Goal: Transaction & Acquisition: Book appointment/travel/reservation

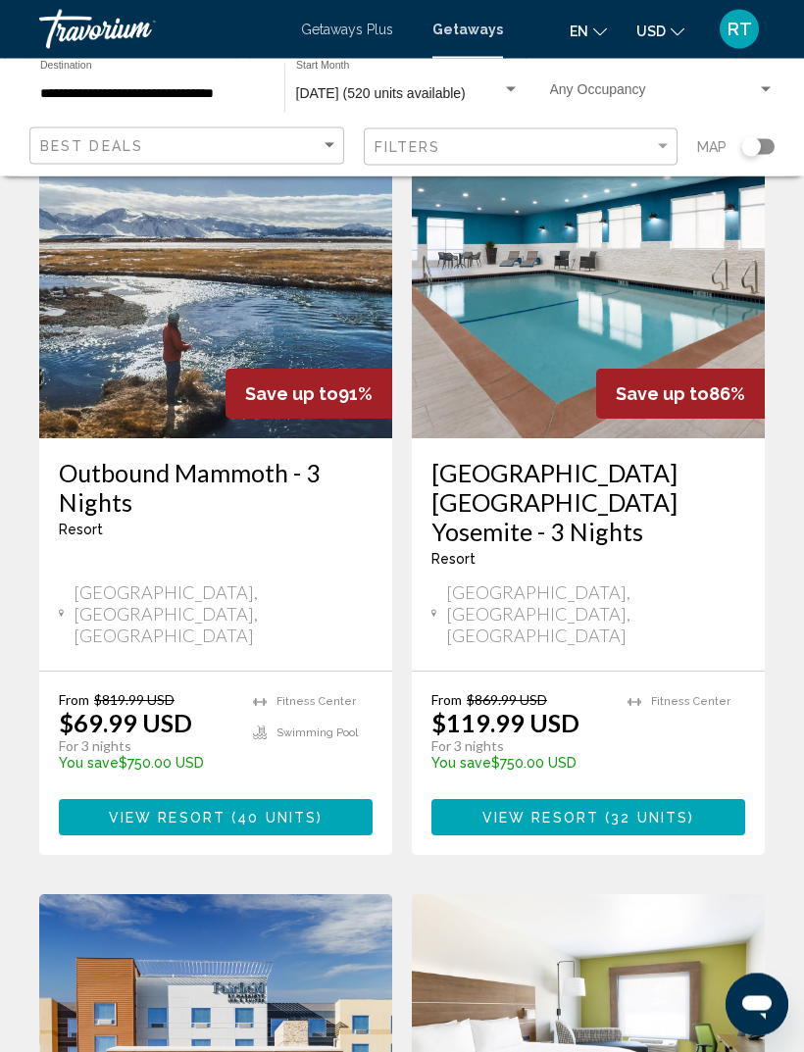
scroll to position [140, 0]
click at [591, 487] on h3 "Hampton Inn Oakhurst Yosemite - 3 Nights" at bounding box center [588, 502] width 314 height 88
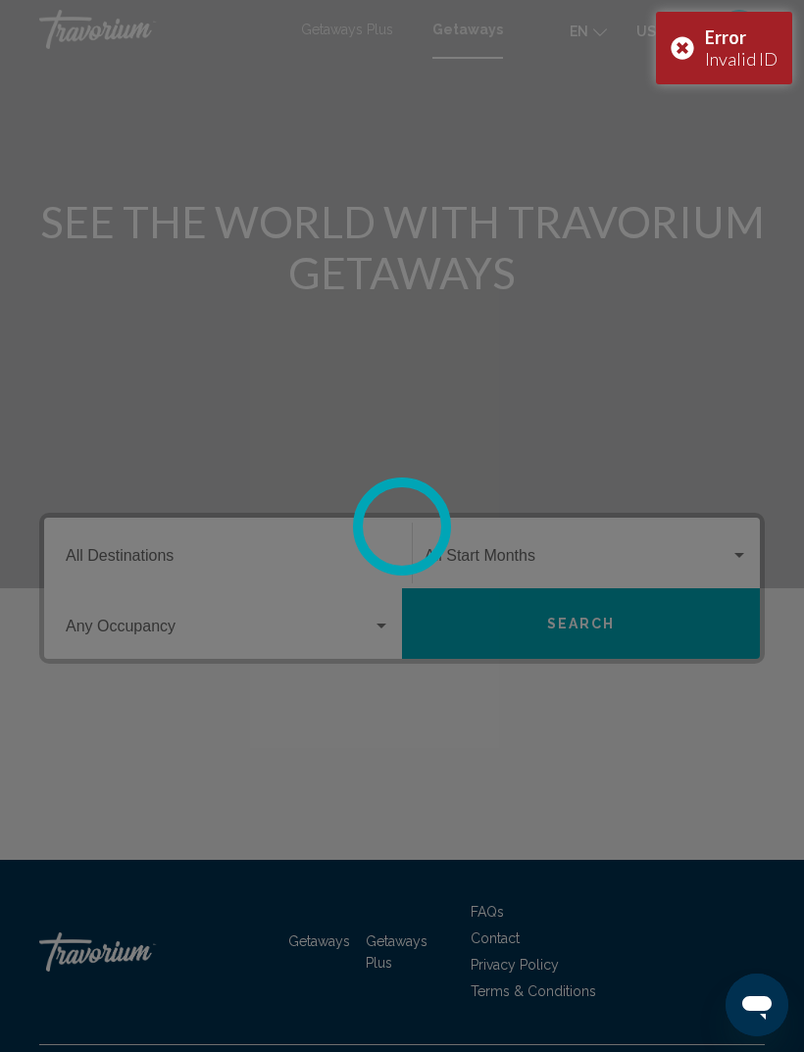
click at [682, 51] on div "Error Invalid ID" at bounding box center [724, 48] width 136 height 73
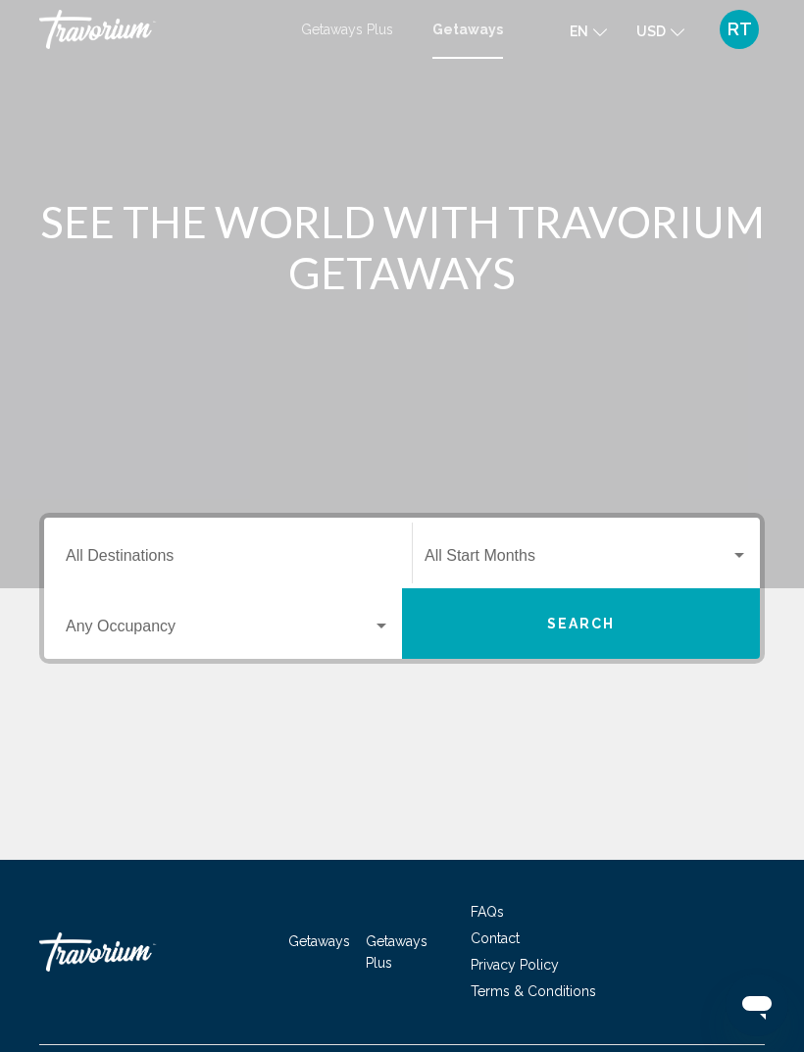
click at [265, 556] on input "Destination All Destinations" at bounding box center [228, 560] width 324 height 18
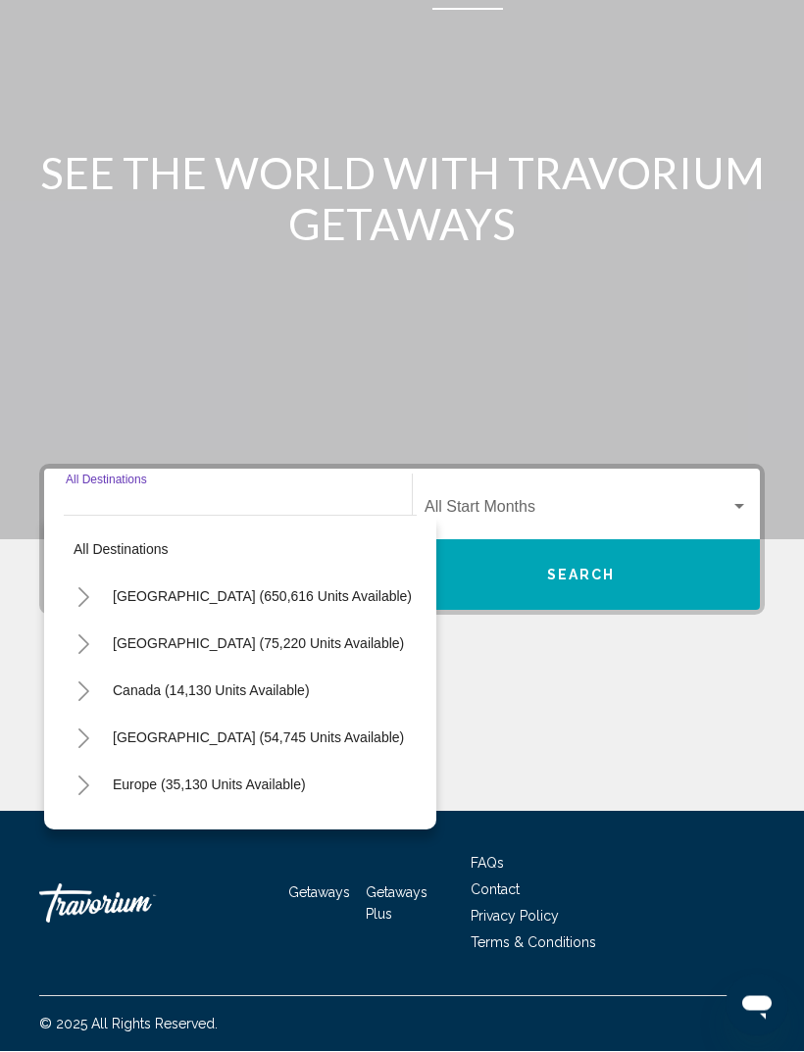
scroll to position [63, 0]
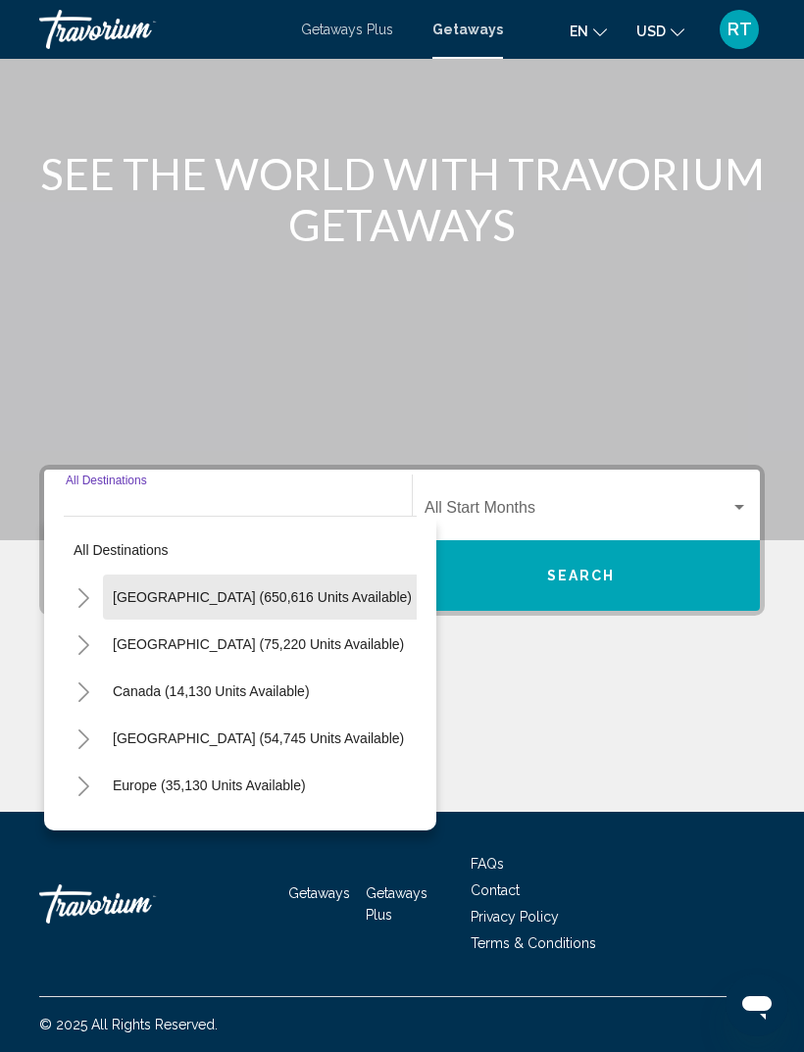
click at [314, 589] on span "United States (650,616 units available)" at bounding box center [262, 597] width 299 height 16
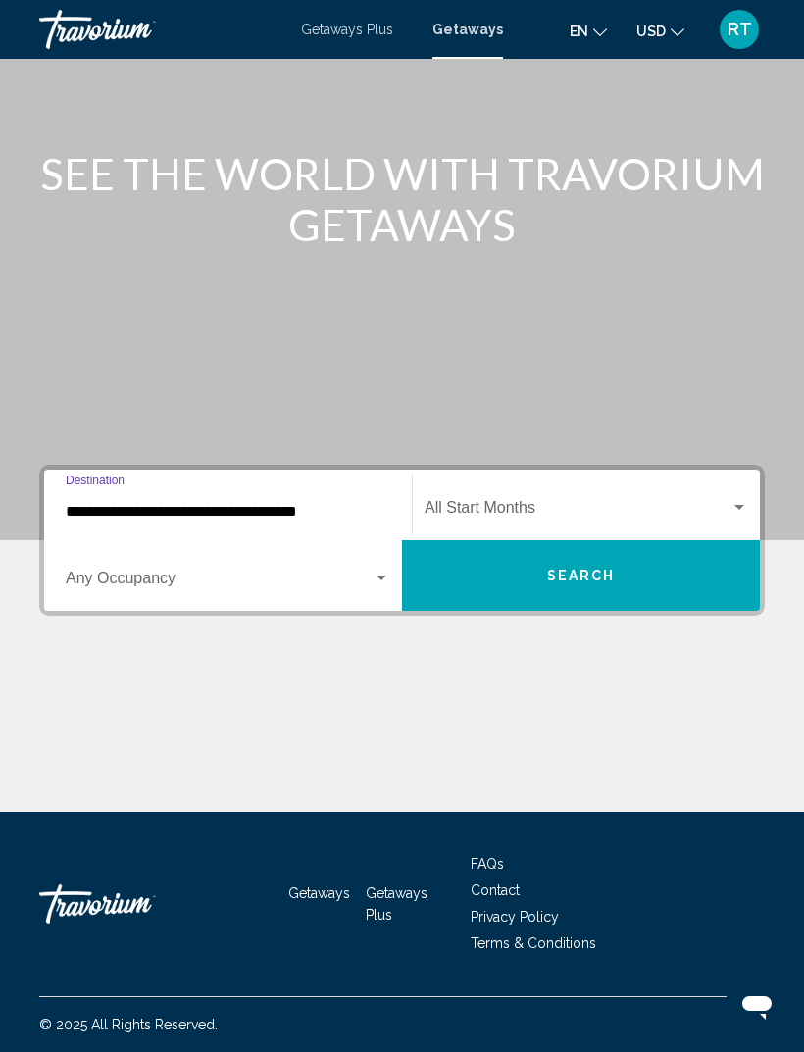
click at [537, 503] on span "Search widget" at bounding box center [577, 512] width 306 height 18
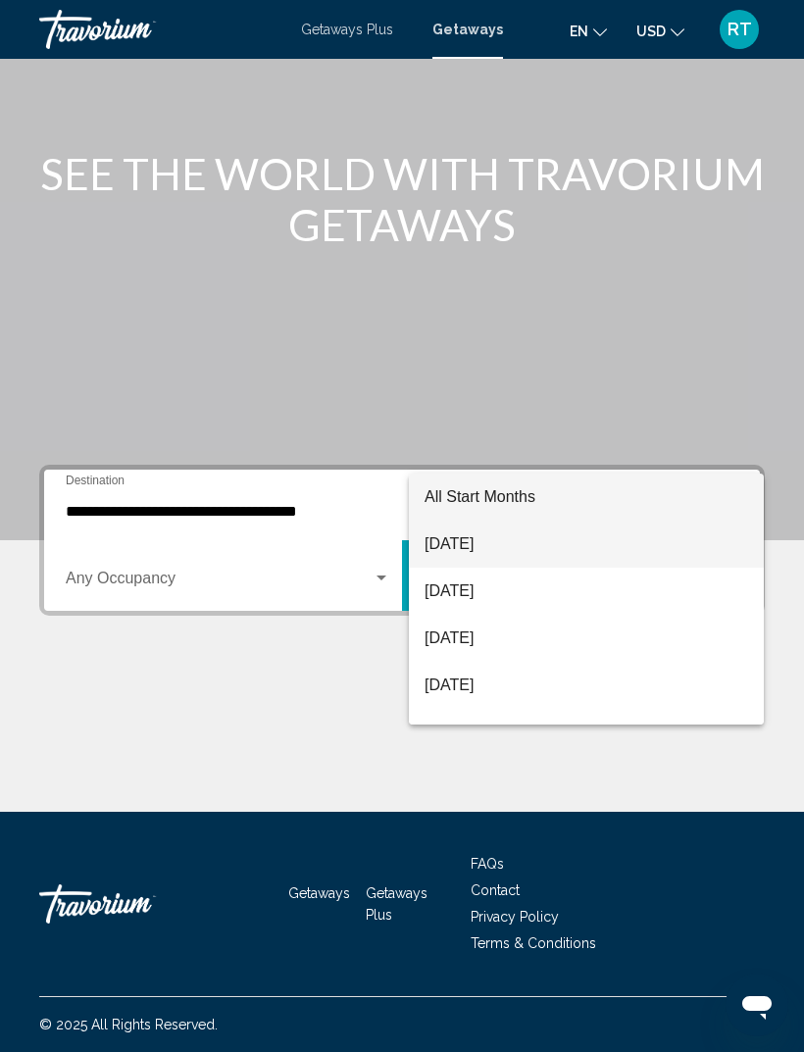
click at [528, 552] on span "August 2025" at bounding box center [585, 544] width 323 height 47
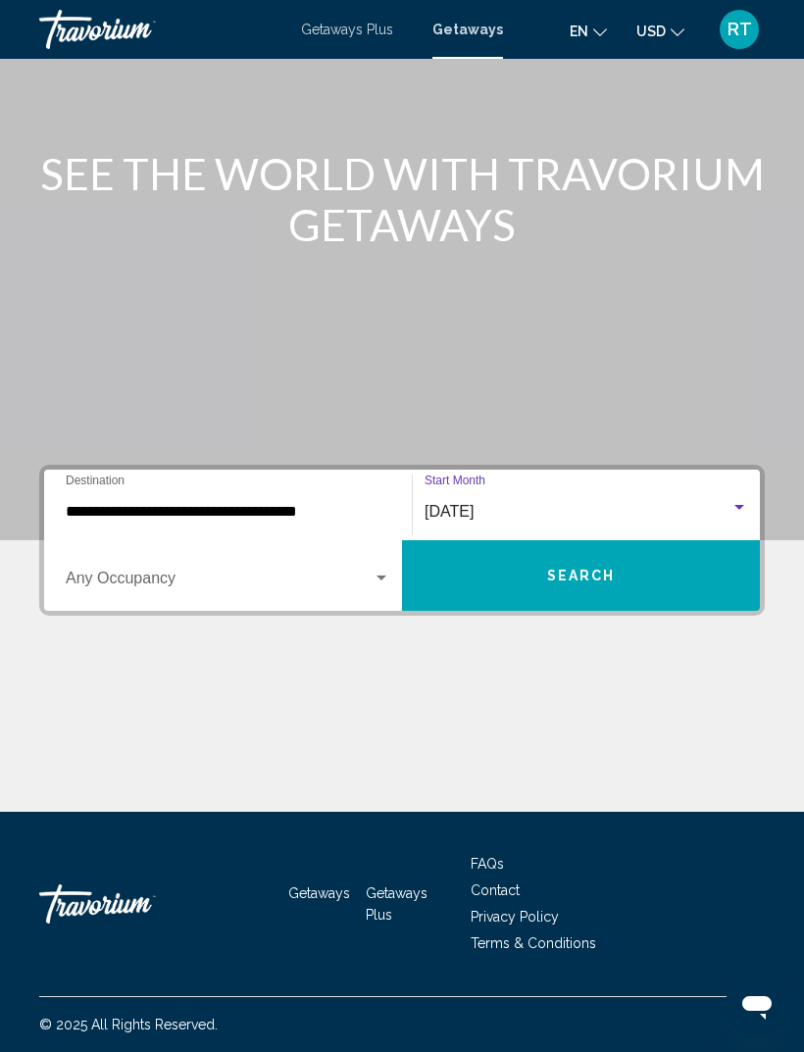
click at [153, 505] on input "**********" at bounding box center [228, 512] width 324 height 18
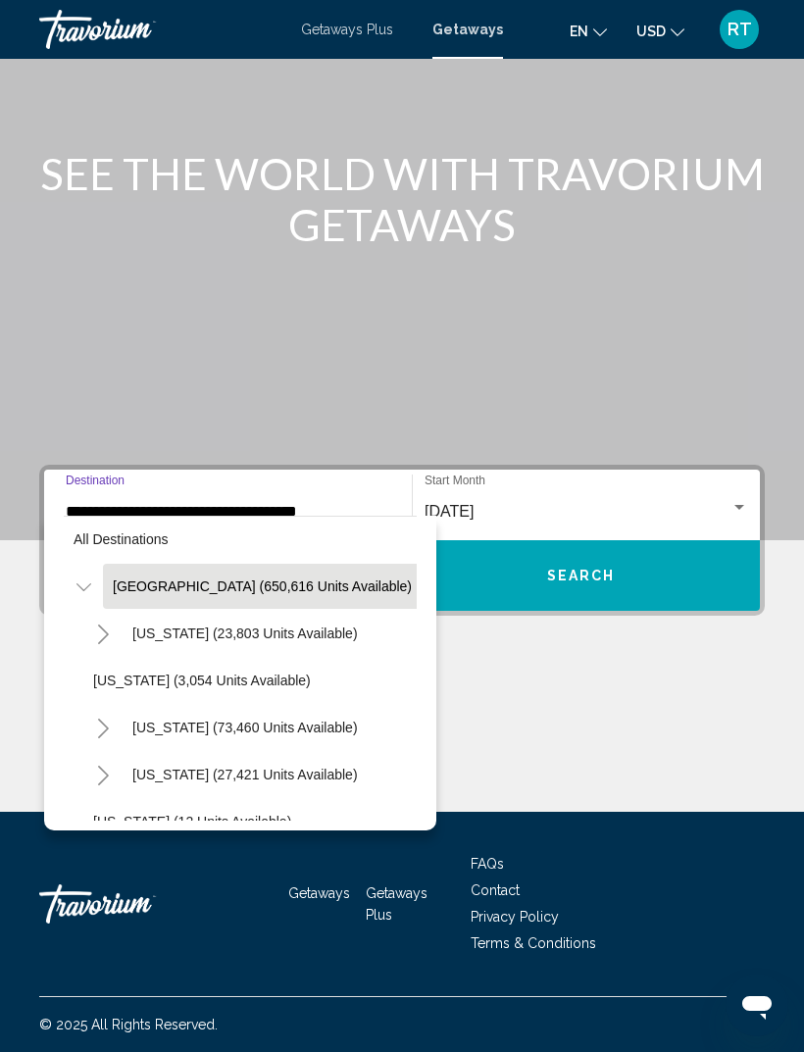
scroll to position [11, 0]
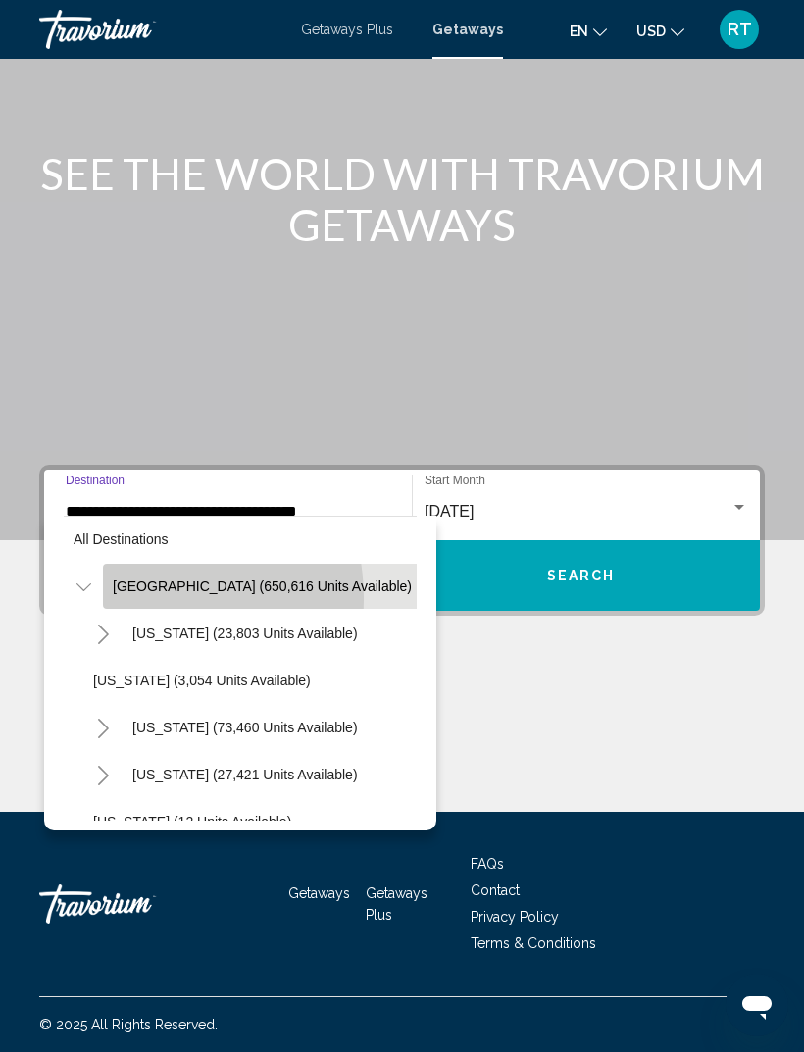
click at [89, 579] on icon "Toggle United States (650,616 units available)" at bounding box center [83, 587] width 15 height 20
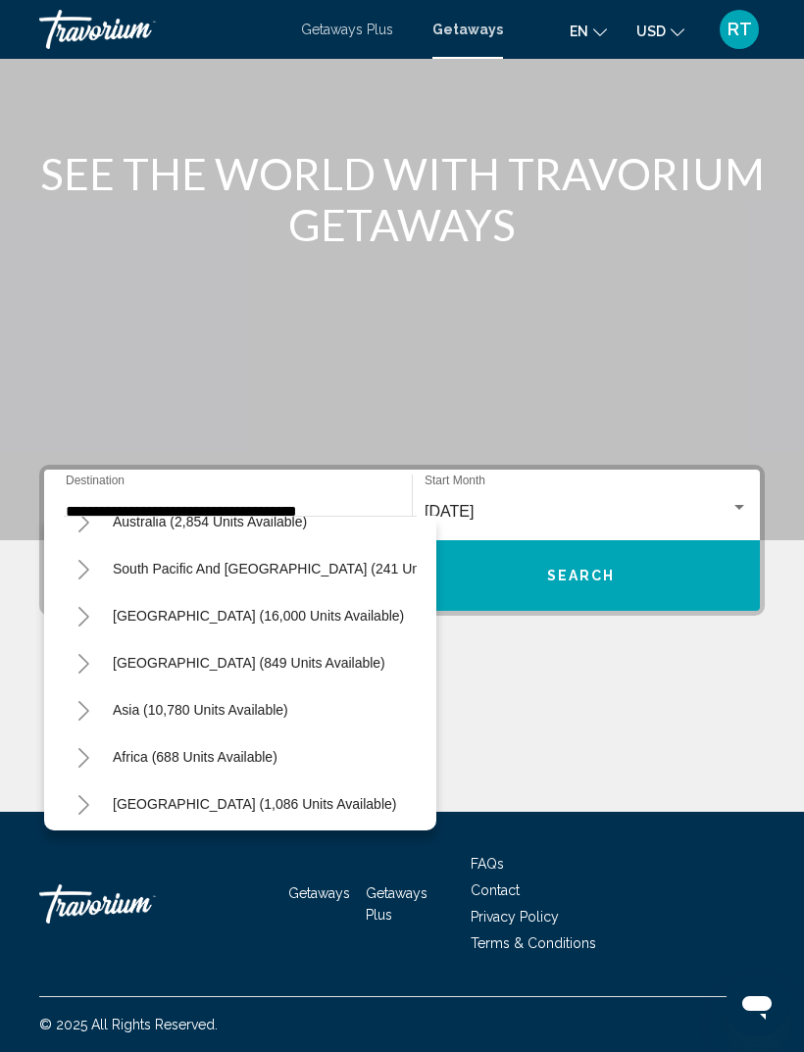
scroll to position [311, 0]
click at [76, 701] on icon "Toggle Asia (10,780 units available)" at bounding box center [83, 711] width 15 height 20
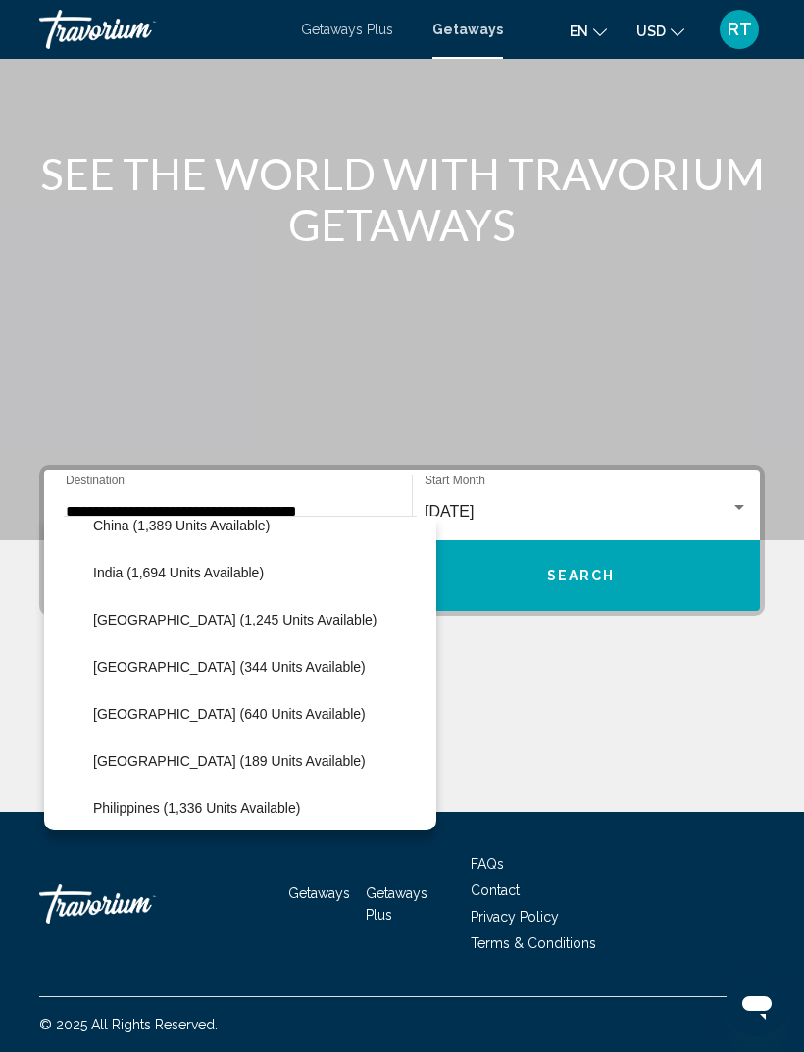
scroll to position [635, 0]
click at [234, 661] on button "Japan (344 units available)" at bounding box center [229, 667] width 292 height 45
type input "**********"
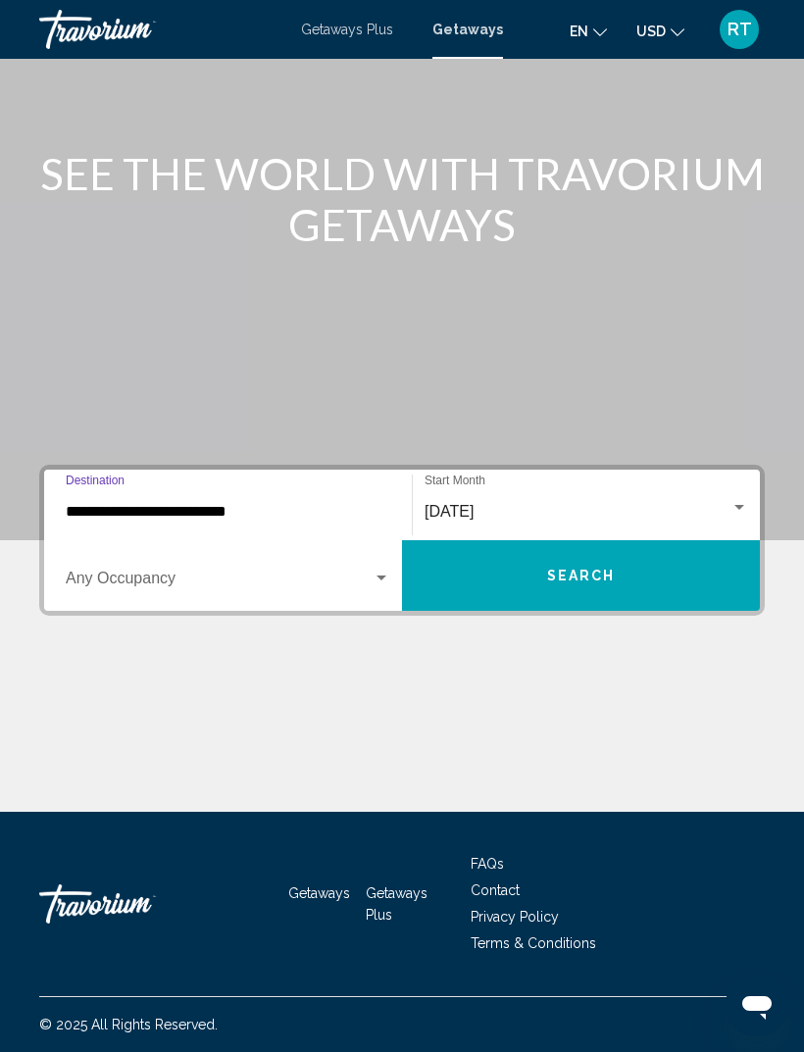
click at [545, 503] on div "August 2025" at bounding box center [577, 512] width 306 height 18
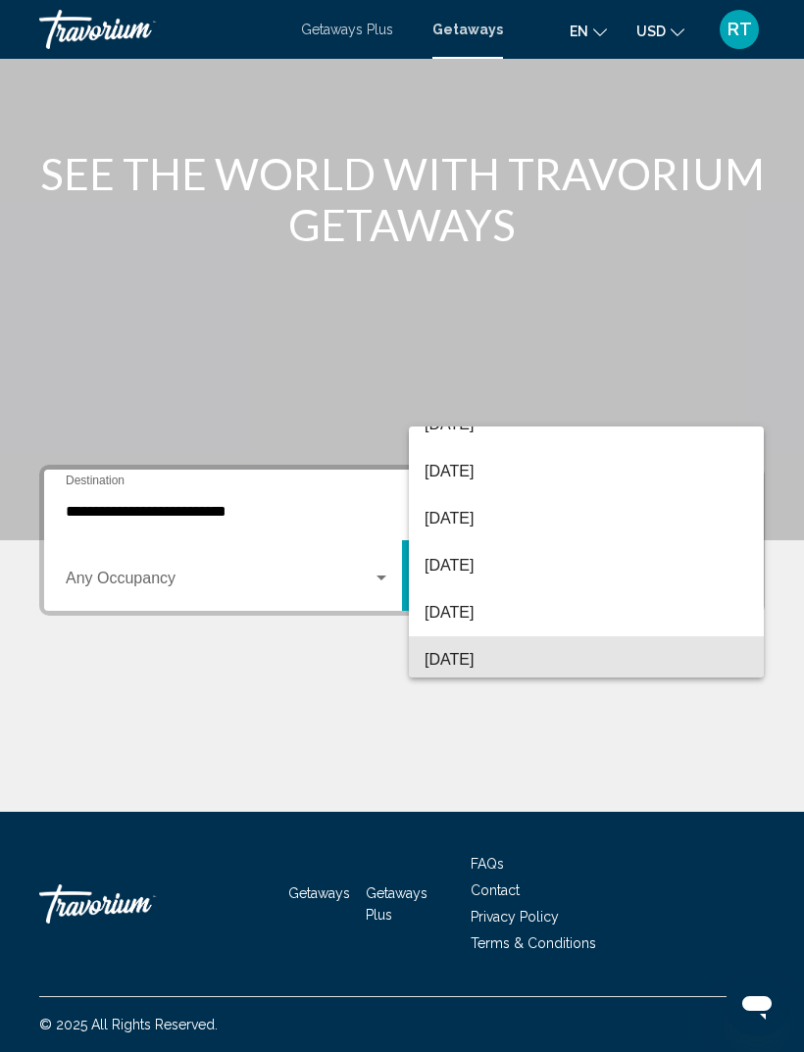
scroll to position [310, 0]
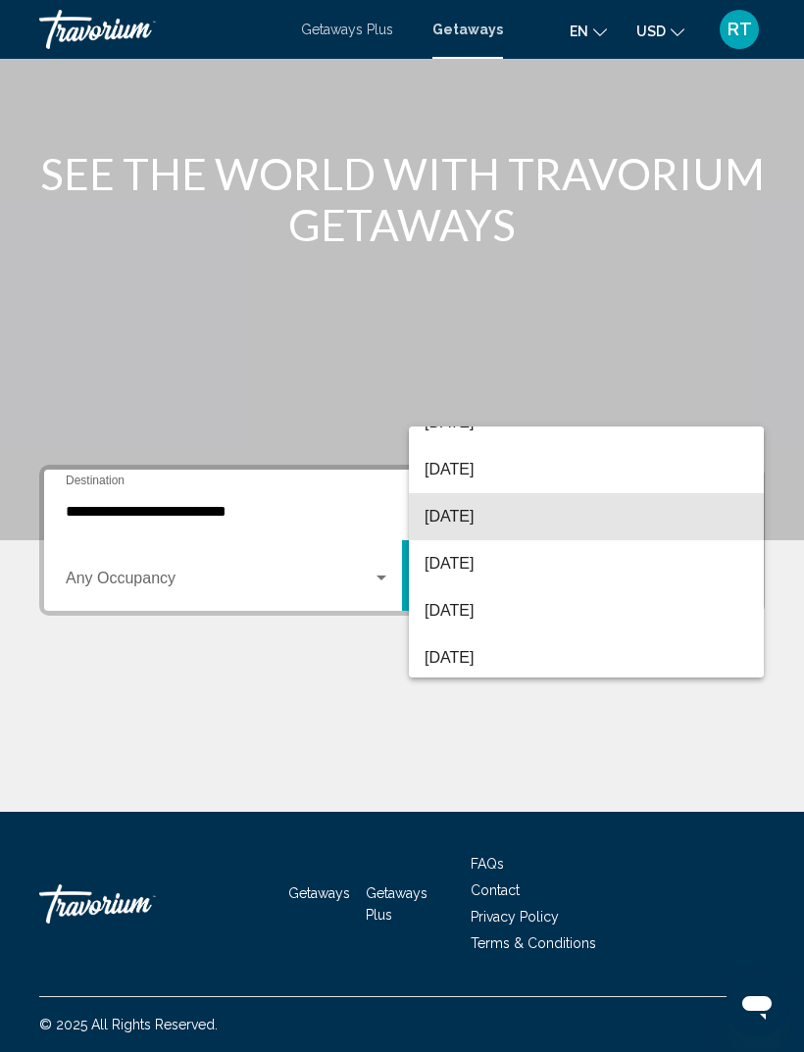
click at [604, 524] on span "March 2026" at bounding box center [585, 516] width 323 height 47
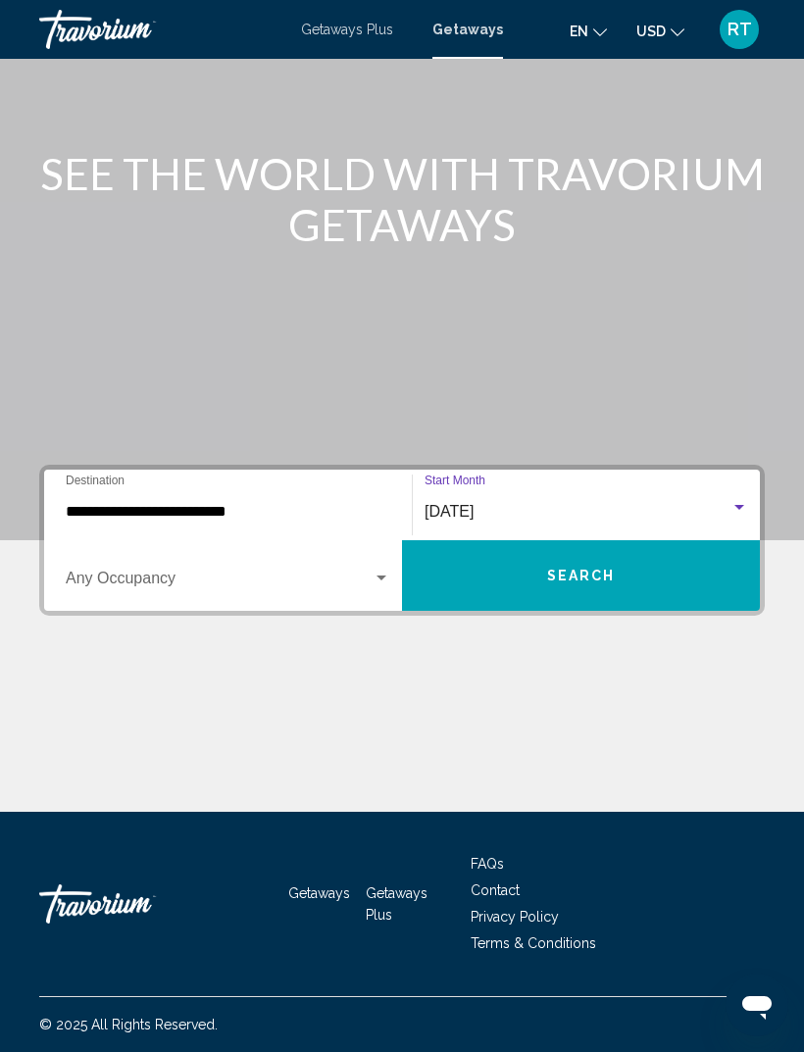
click at [615, 563] on button "Search" at bounding box center [581, 575] width 358 height 71
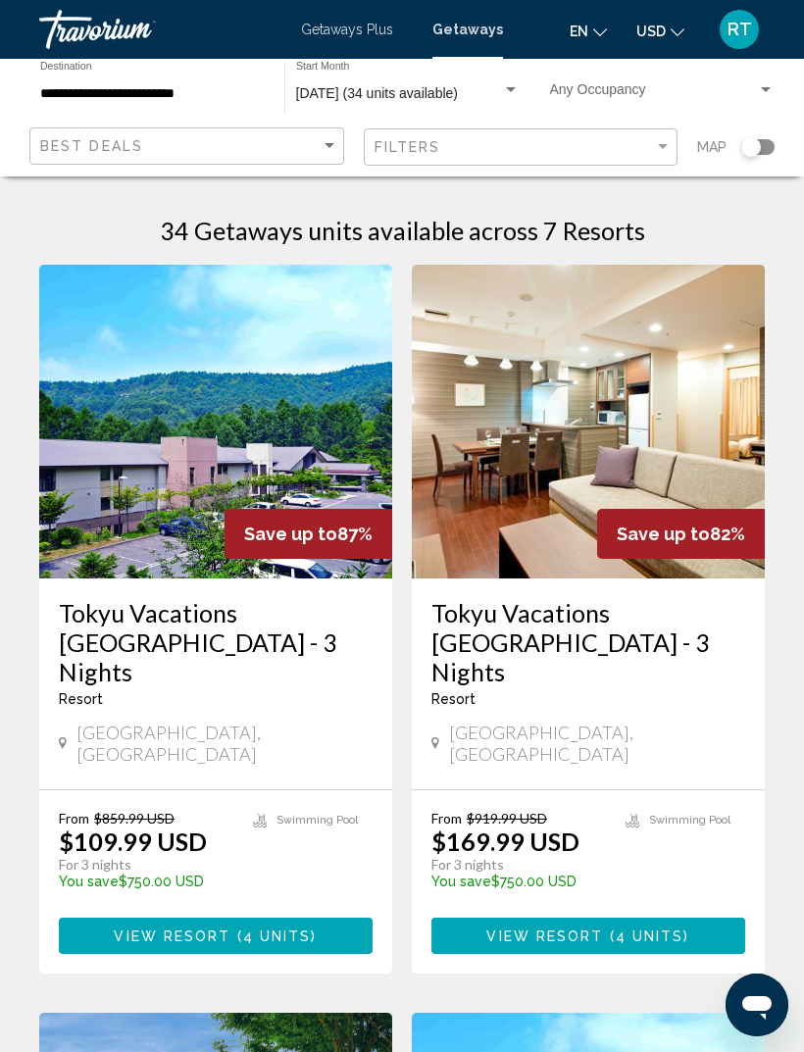
click at [454, 90] on span "March 2026 (34 units available)" at bounding box center [377, 93] width 162 height 16
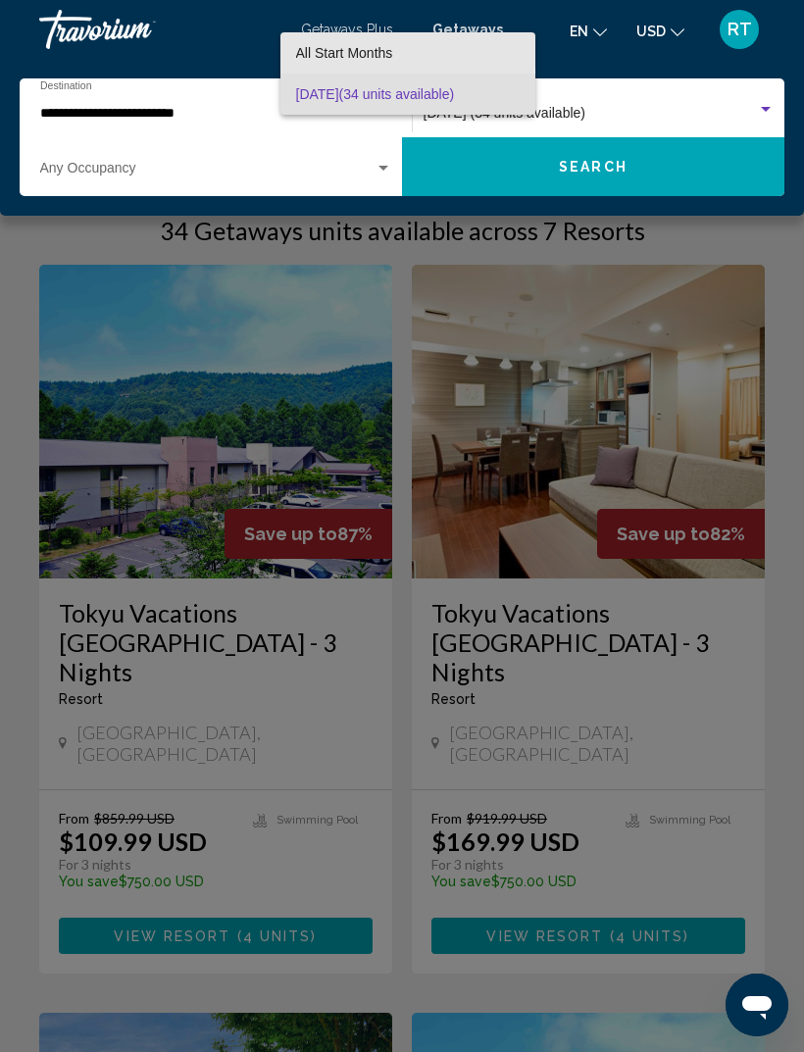
click at [390, 51] on span "All Start Months" at bounding box center [407, 52] width 223 height 41
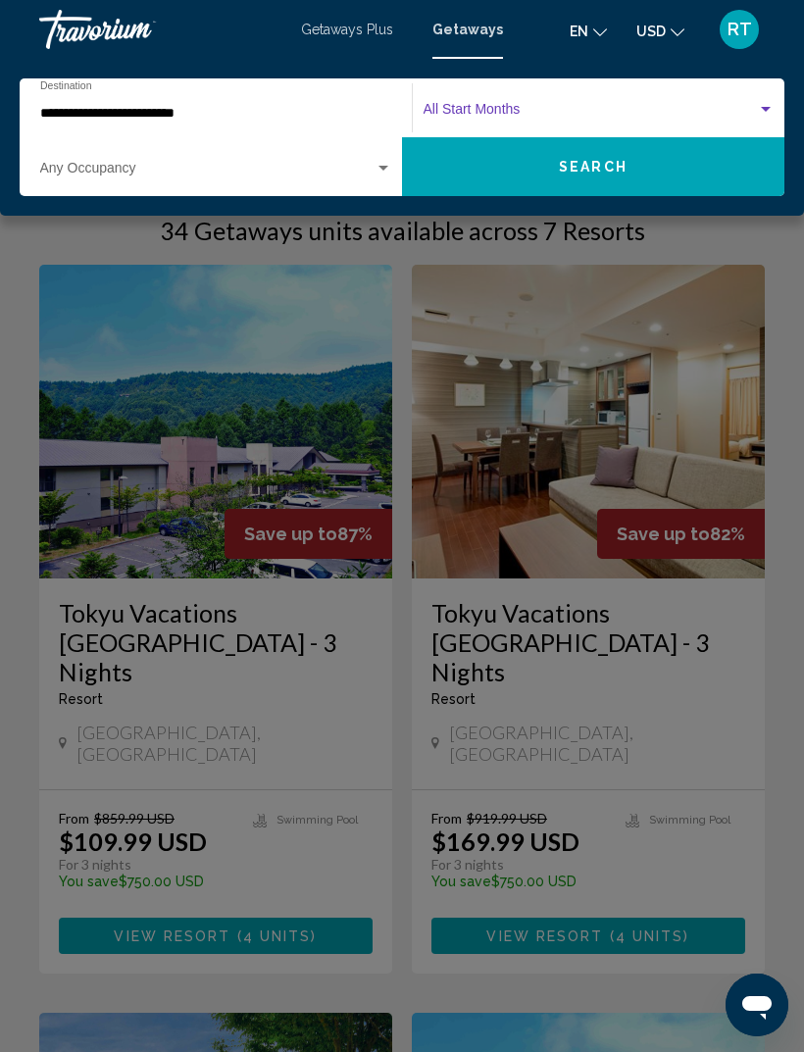
click at [483, 99] on div "Start Month All Start Months" at bounding box center [598, 108] width 351 height 54
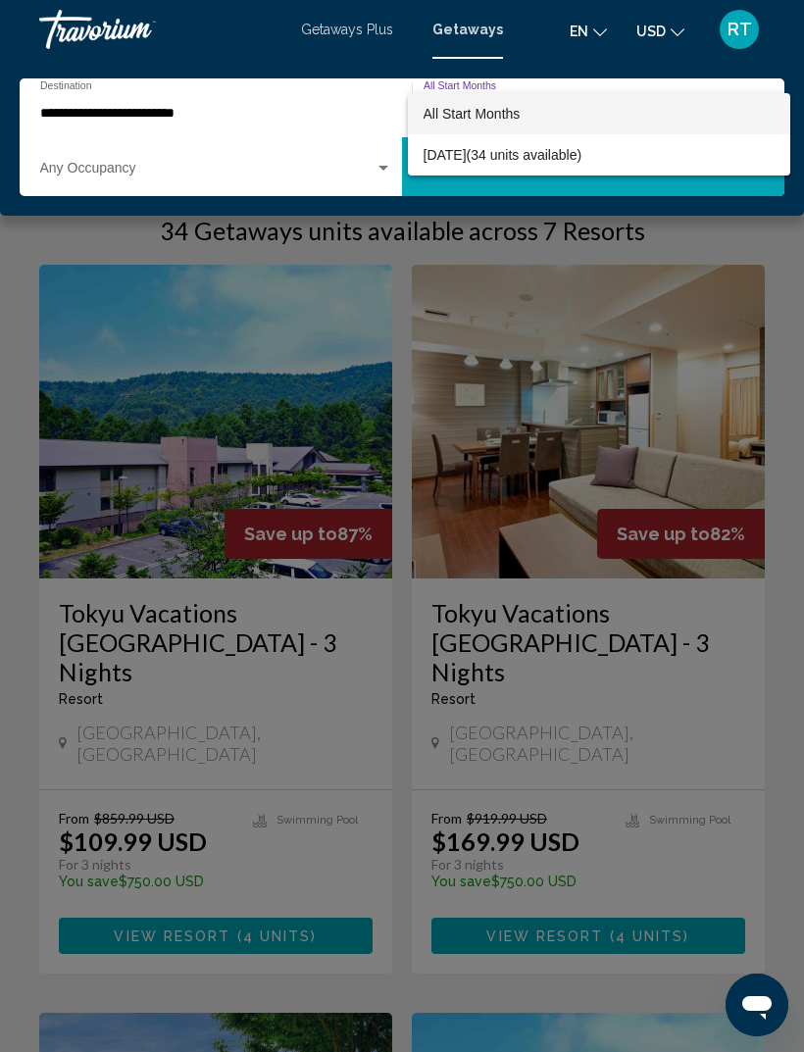
click at [127, 123] on div at bounding box center [402, 526] width 804 height 1052
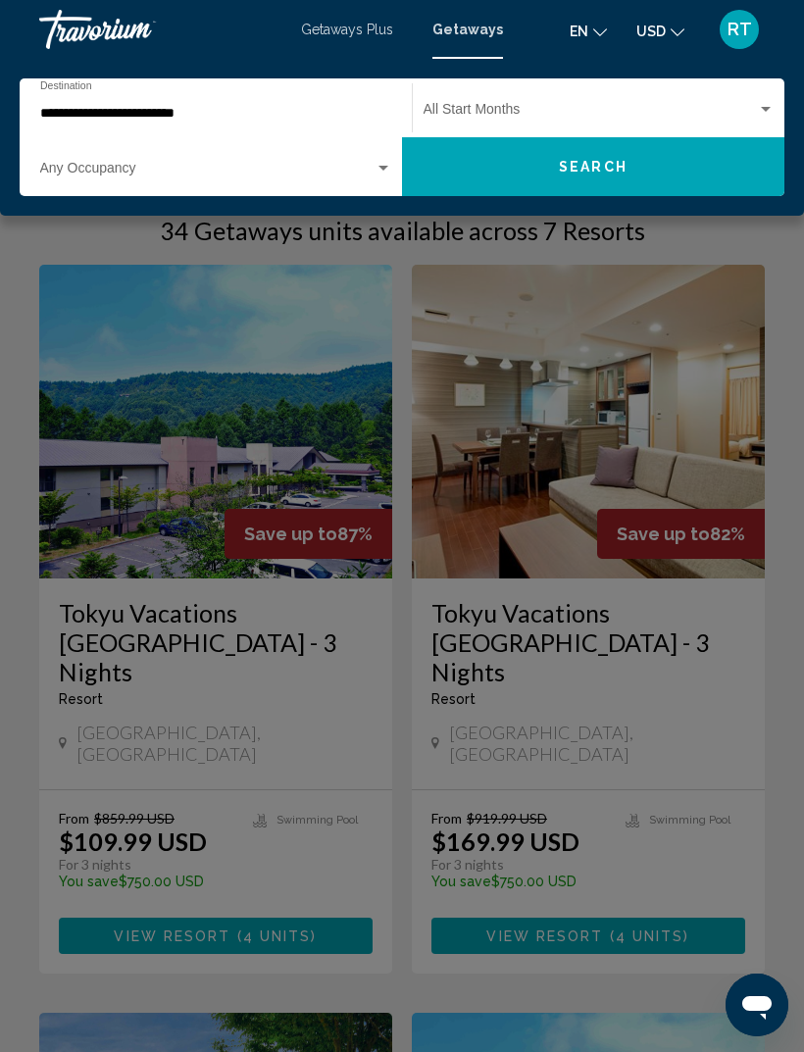
click at [139, 109] on input "**********" at bounding box center [206, 114] width 332 height 16
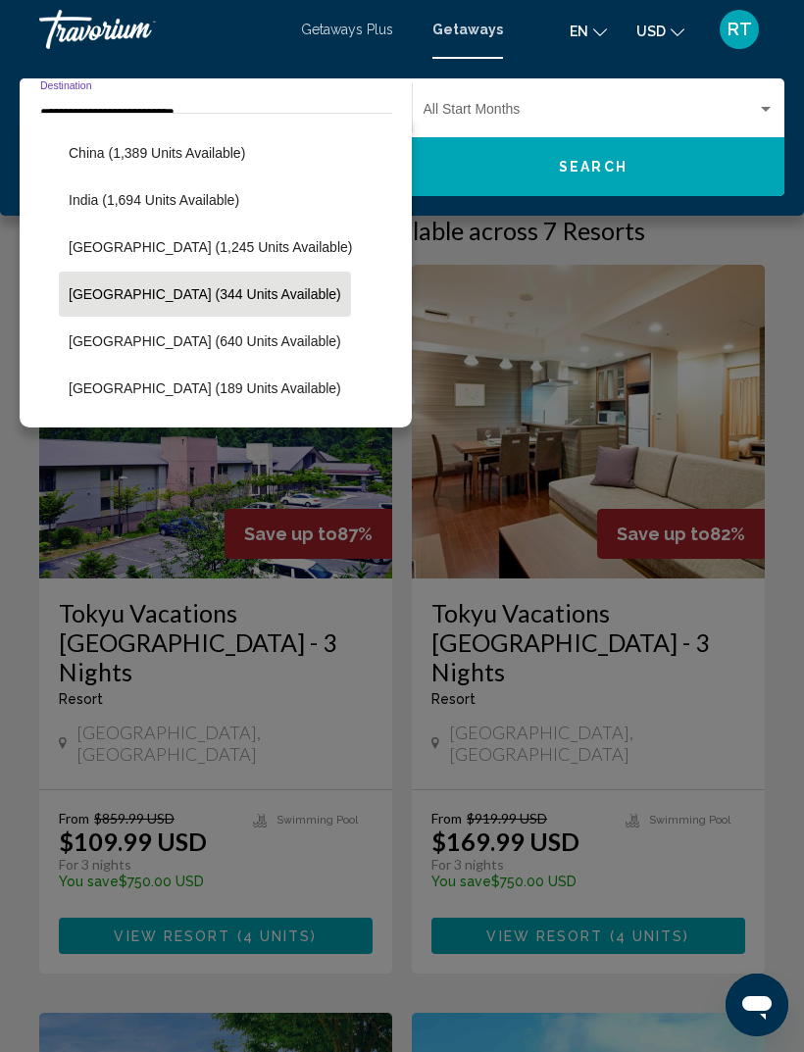
scroll to position [607, 0]
click at [214, 294] on span "Japan (344 units available)" at bounding box center [205, 293] width 273 height 16
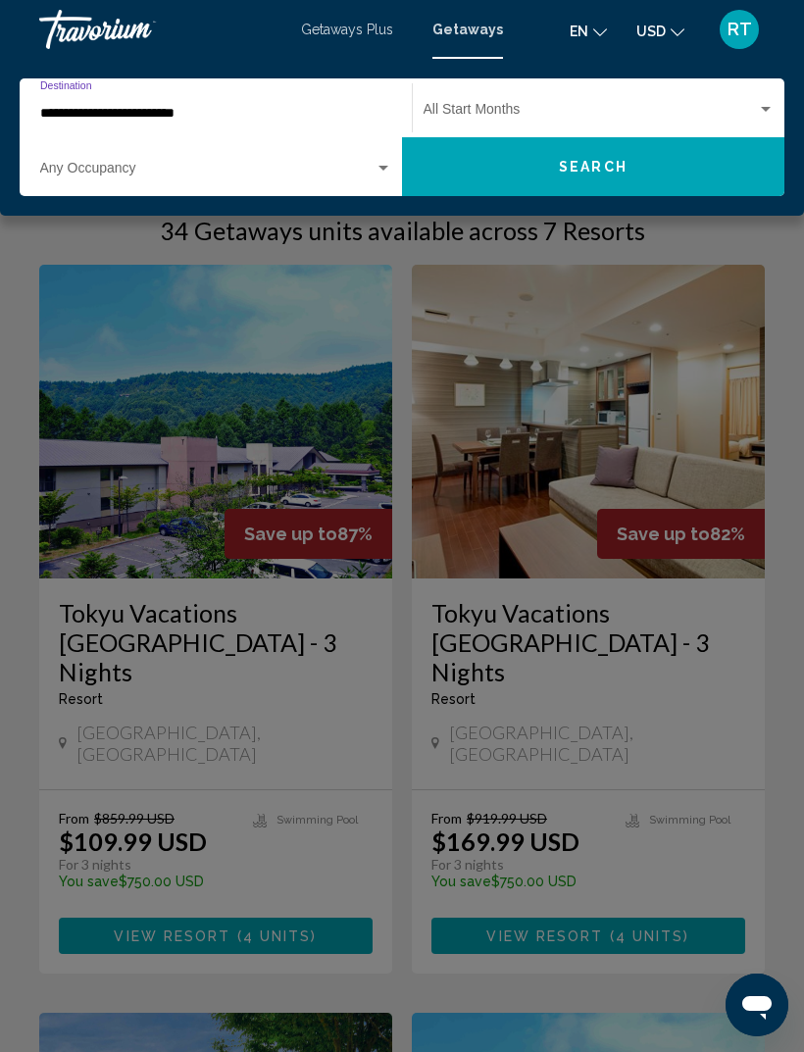
click at [617, 106] on span "Search widget" at bounding box center [589, 114] width 333 height 16
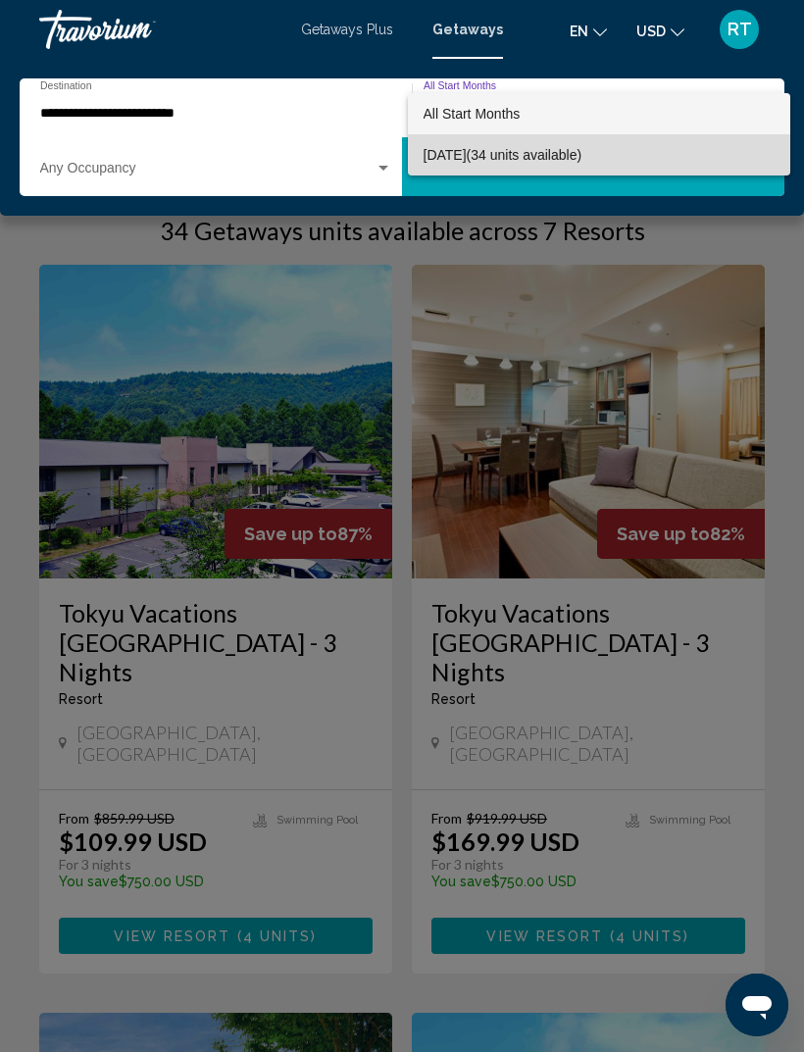
click at [608, 159] on span "March 2026 (34 units available)" at bounding box center [598, 154] width 351 height 41
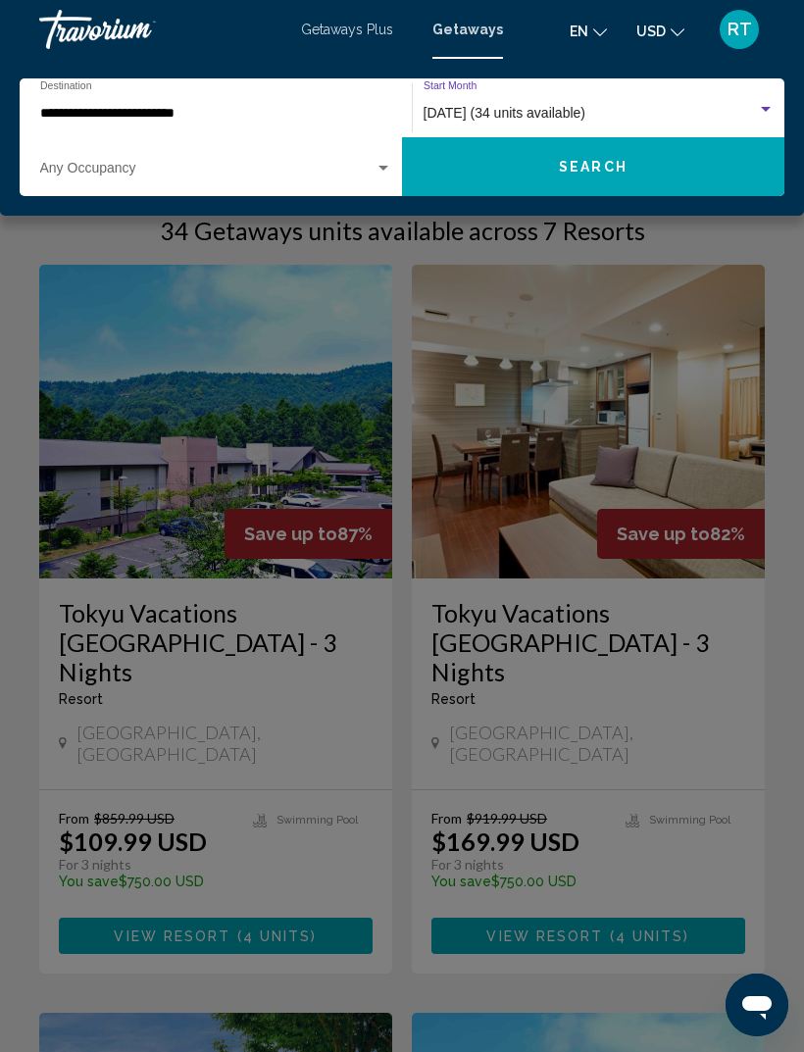
click at [631, 113] on div "March 2026 (34 units available)" at bounding box center [589, 114] width 333 height 16
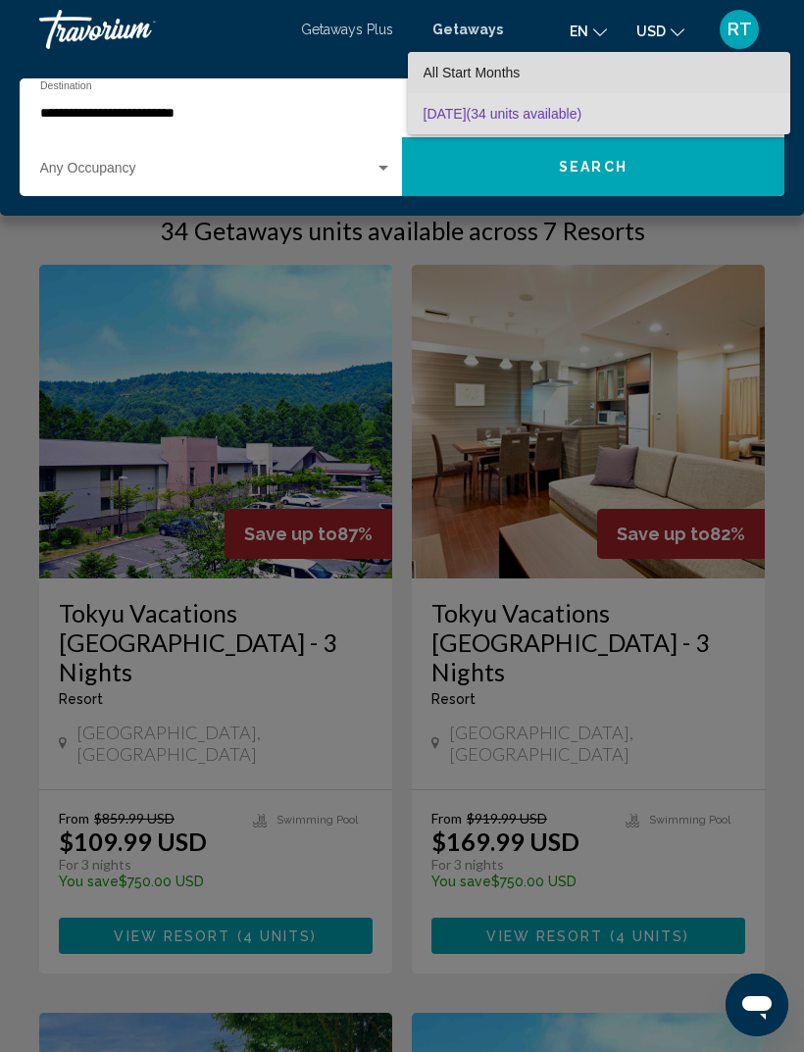
click at [644, 59] on span "All Start Months" at bounding box center [598, 72] width 351 height 41
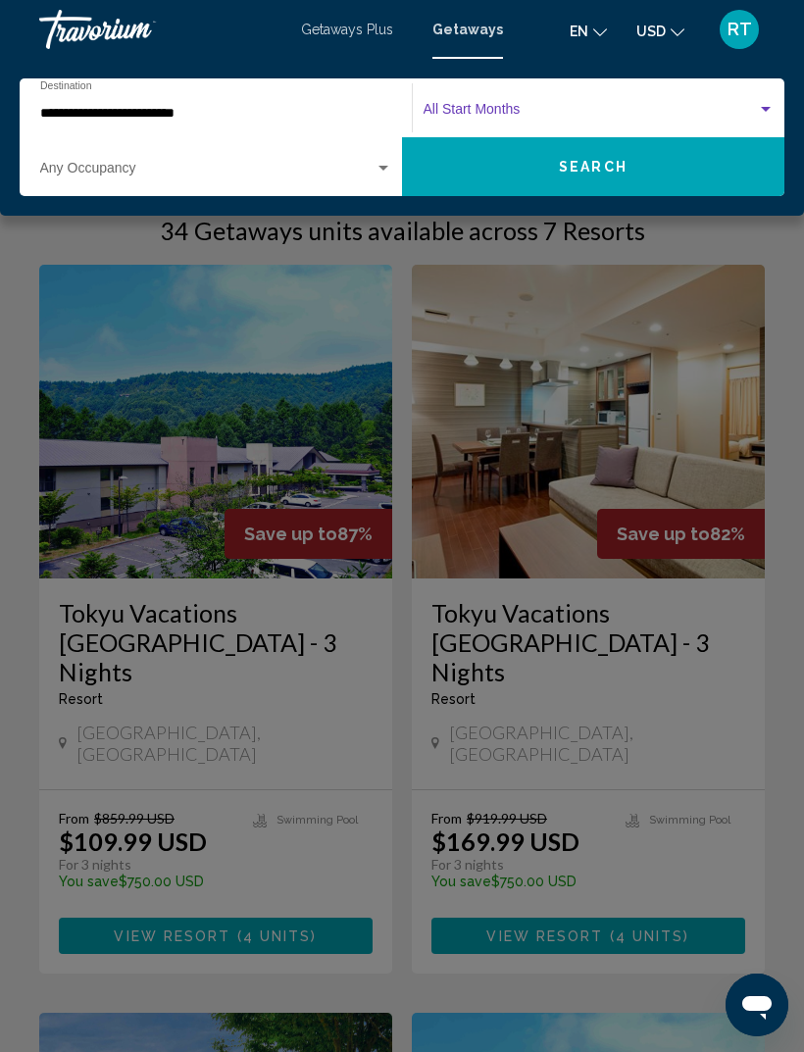
click at [749, 101] on div "Start Month All Start Months" at bounding box center [598, 108] width 351 height 54
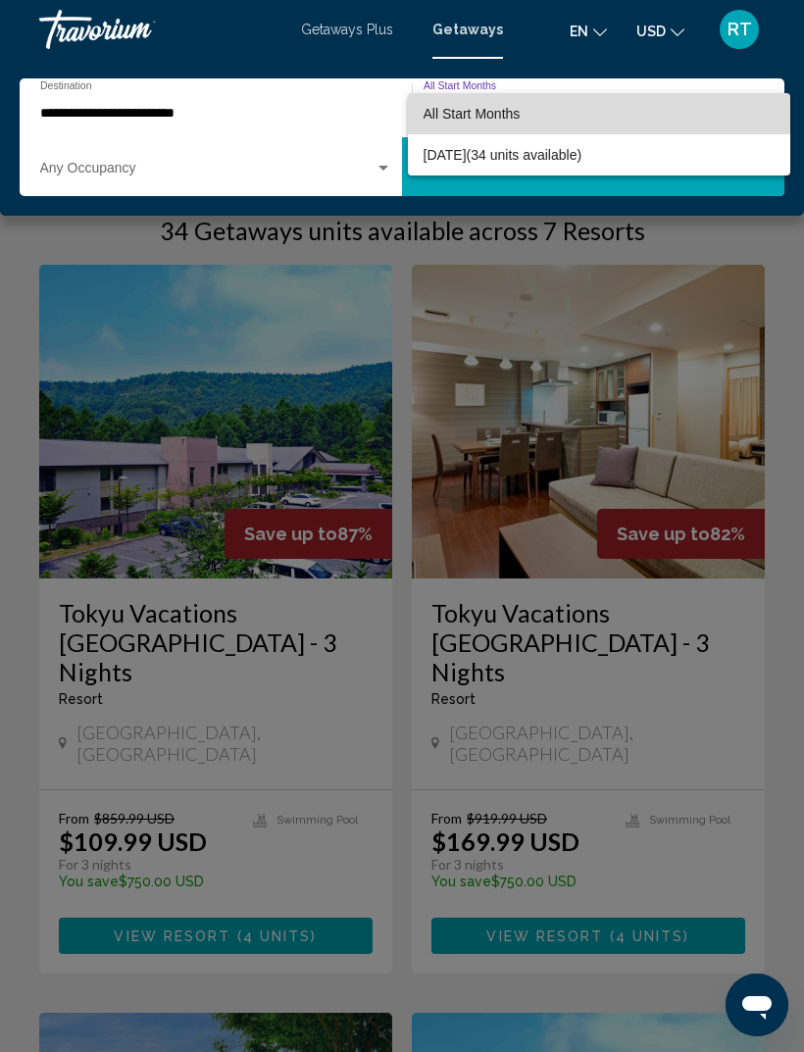
click at [725, 114] on span "All Start Months" at bounding box center [598, 113] width 351 height 41
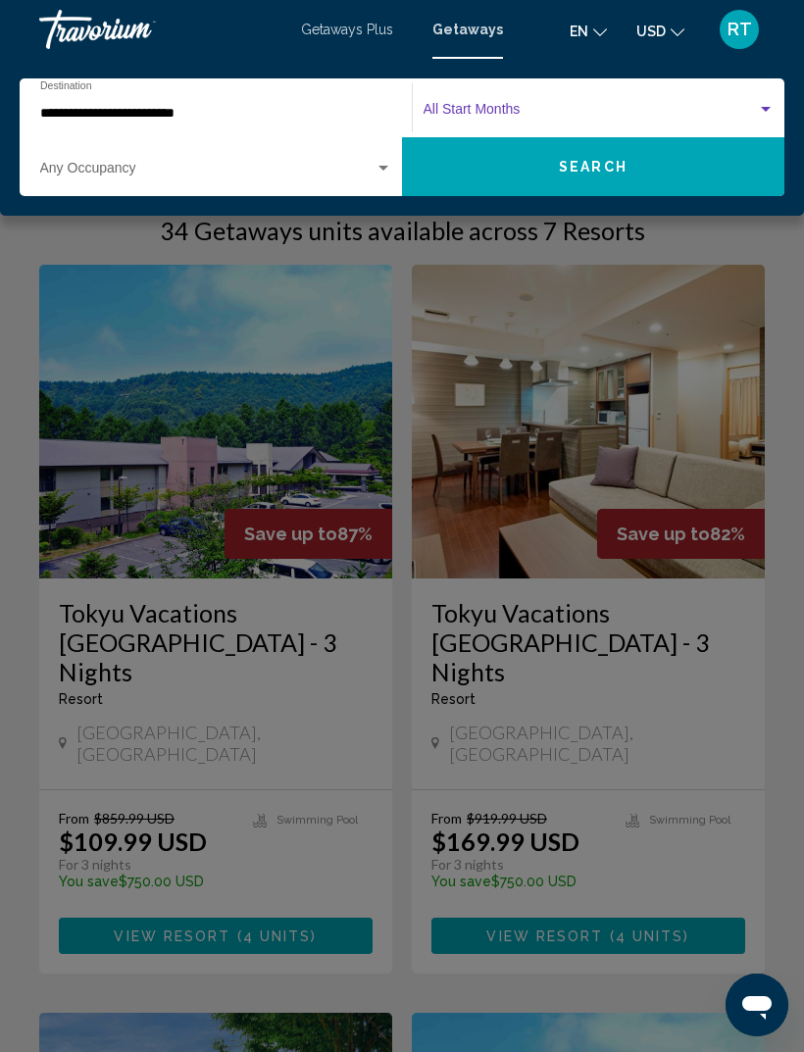
click at [704, 119] on span "Search widget" at bounding box center [589, 114] width 333 height 16
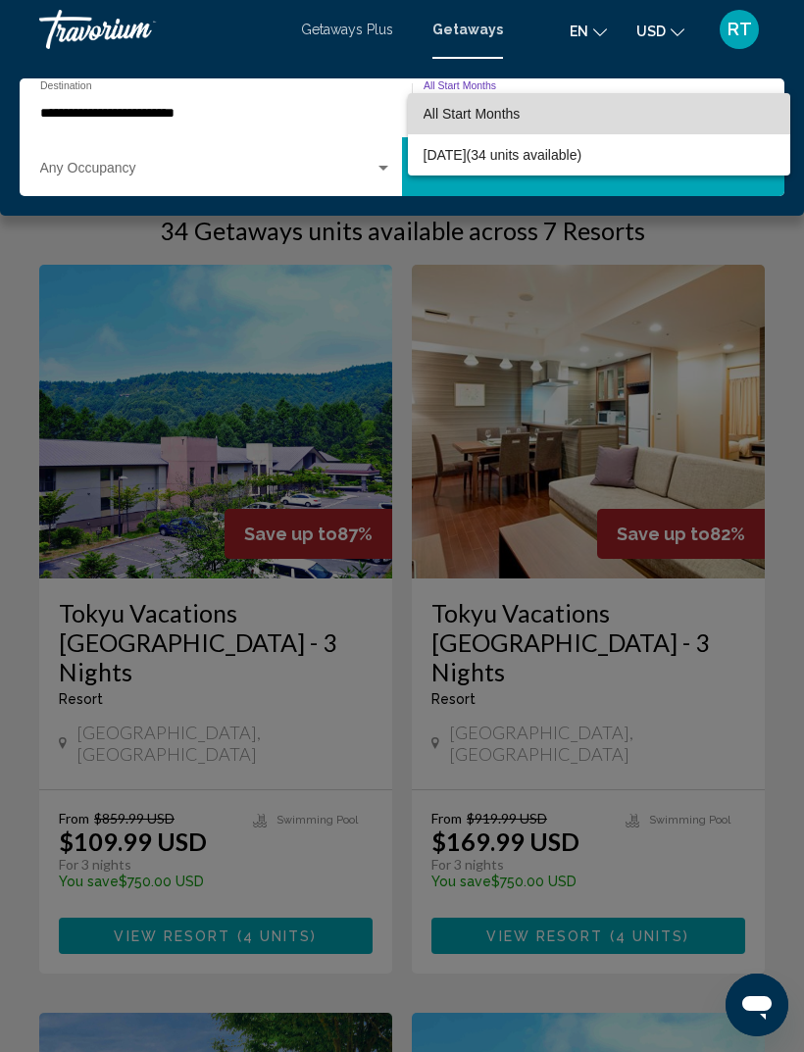
click at [743, 101] on span "All Start Months" at bounding box center [598, 113] width 351 height 41
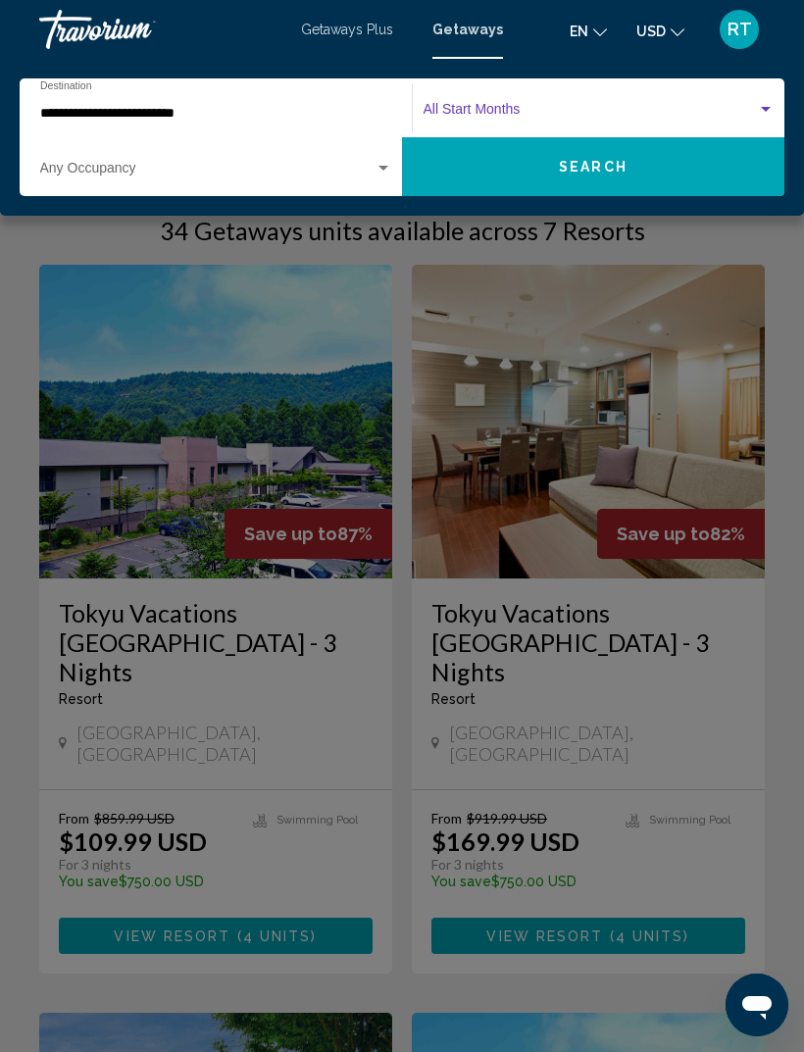
click at [748, 110] on span "Search widget" at bounding box center [589, 114] width 333 height 16
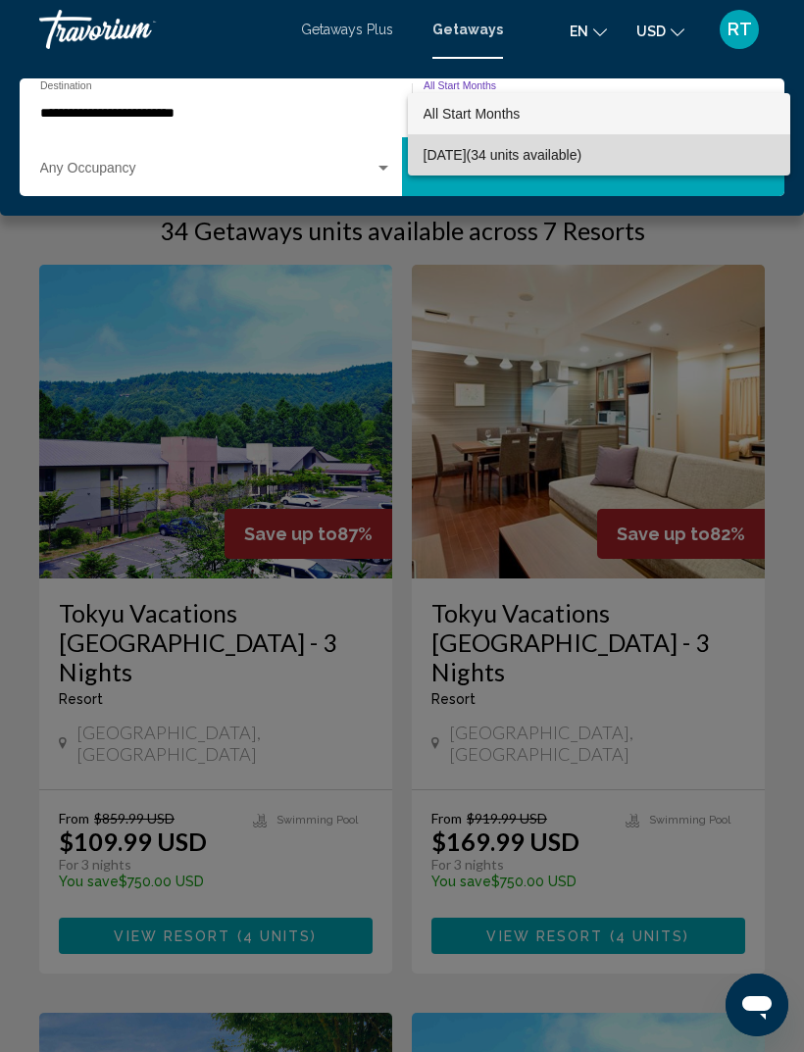
click at [724, 161] on span "March 2026 (34 units available)" at bounding box center [598, 154] width 351 height 41
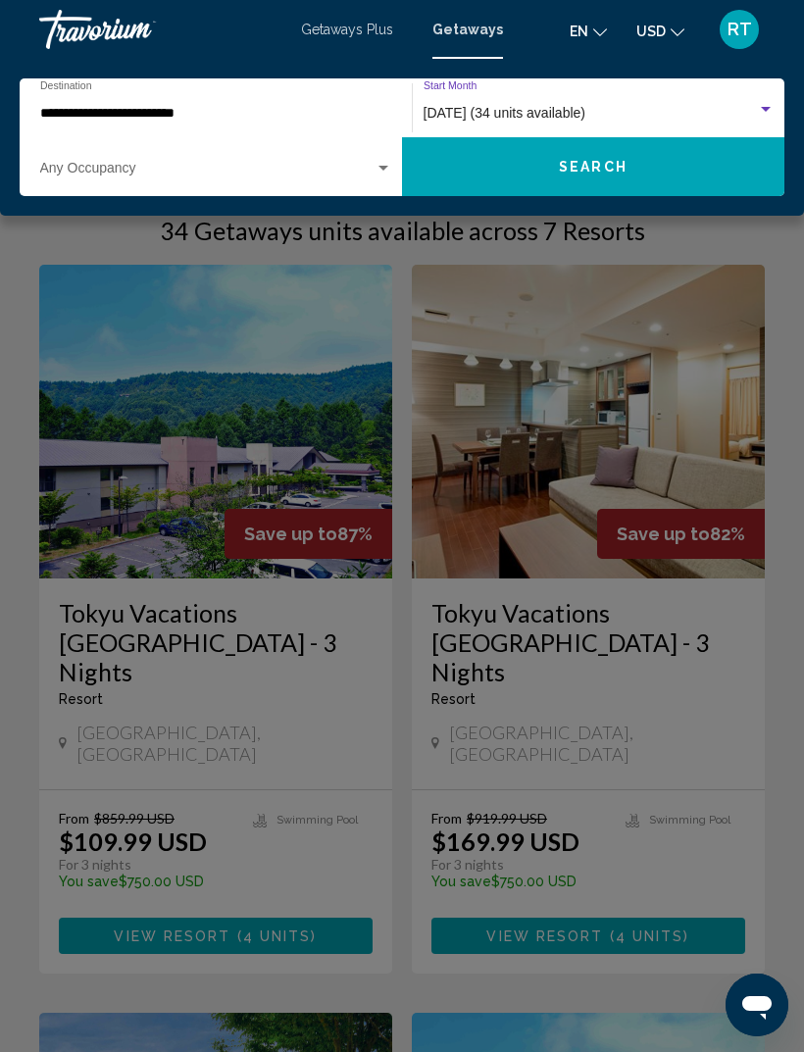
click at [750, 100] on div "March 2026 (34 units available) Start Month All Start Months" at bounding box center [598, 108] width 351 height 54
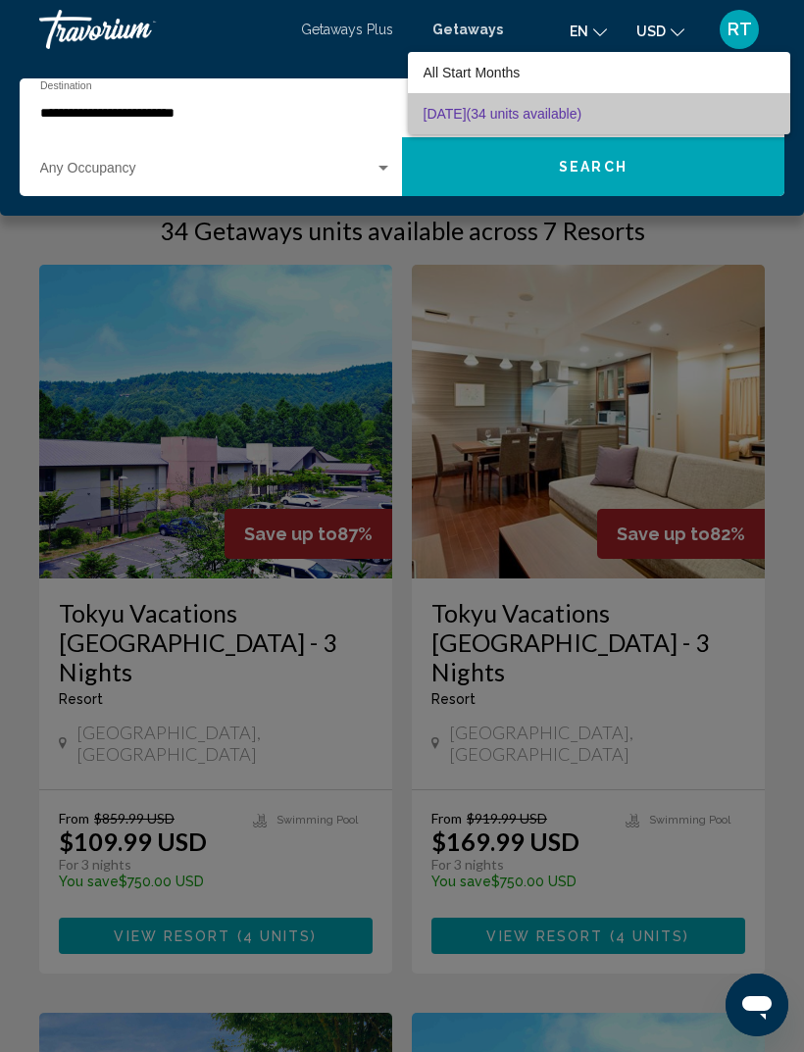
click at [748, 112] on span "March 2026 (34 units available)" at bounding box center [598, 113] width 351 height 41
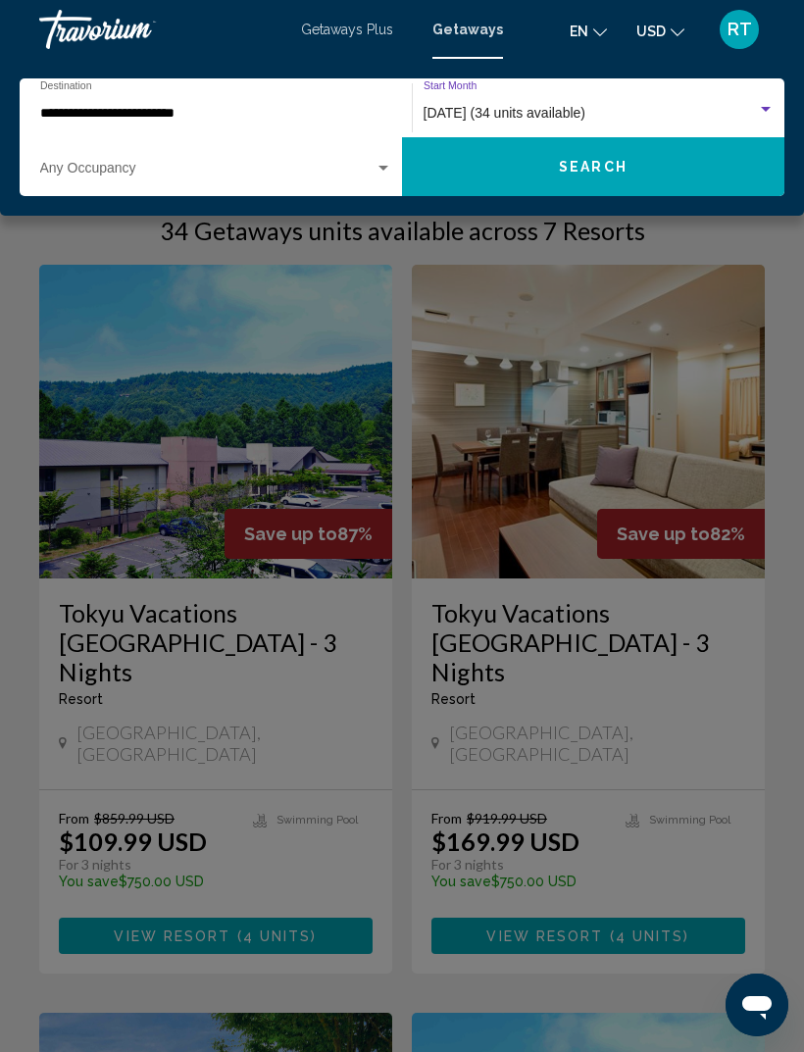
click at [96, 120] on input "**********" at bounding box center [206, 114] width 332 height 16
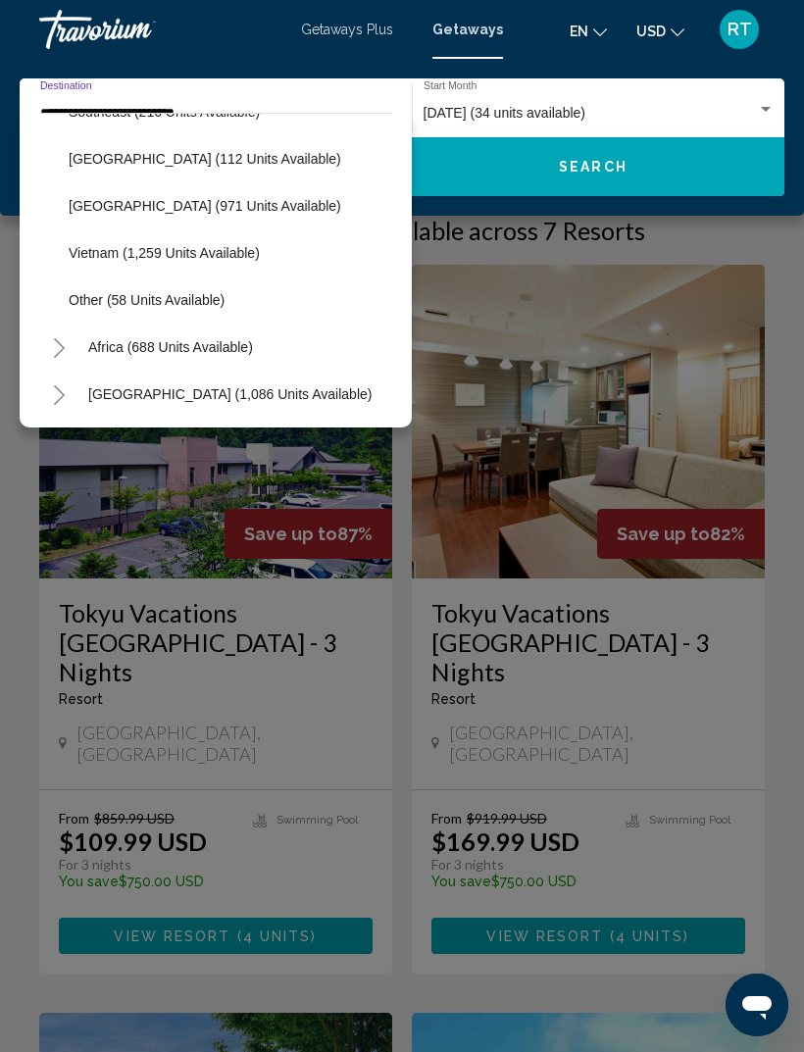
scroll to position [1023, 0]
click at [95, 294] on span "Other (58 units available)" at bounding box center [147, 300] width 156 height 16
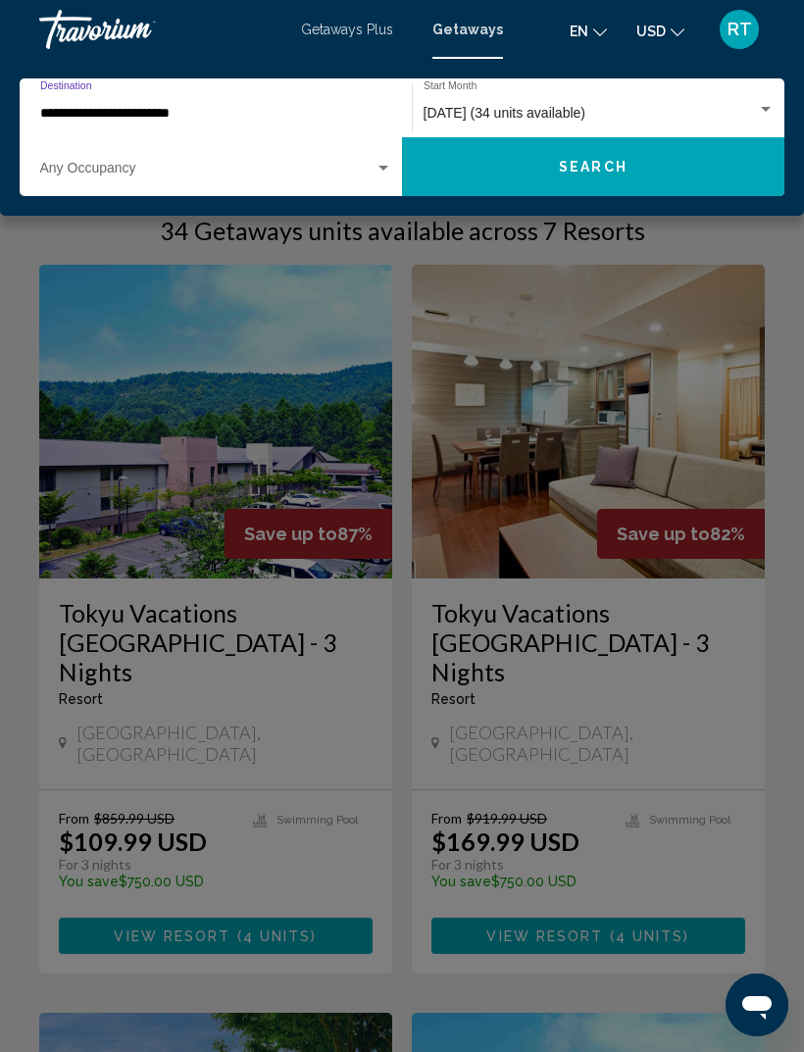
click at [558, 172] on button "Search" at bounding box center [593, 166] width 382 height 59
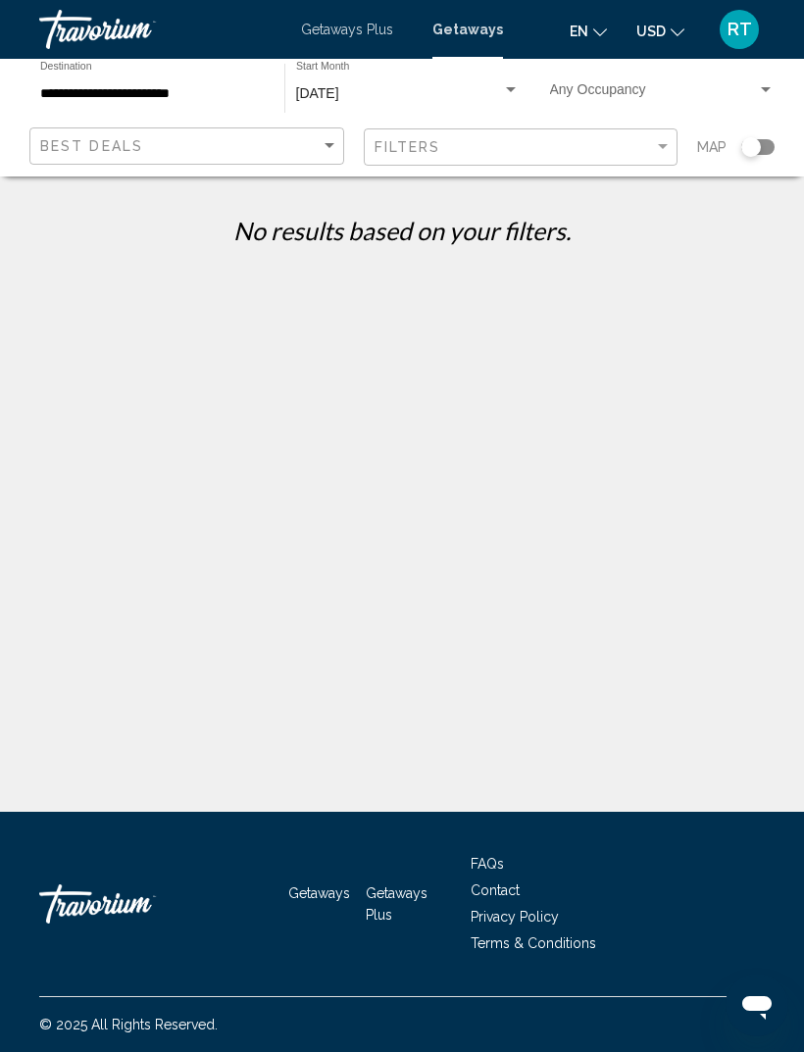
click at [70, 99] on input "**********" at bounding box center [152, 94] width 224 height 16
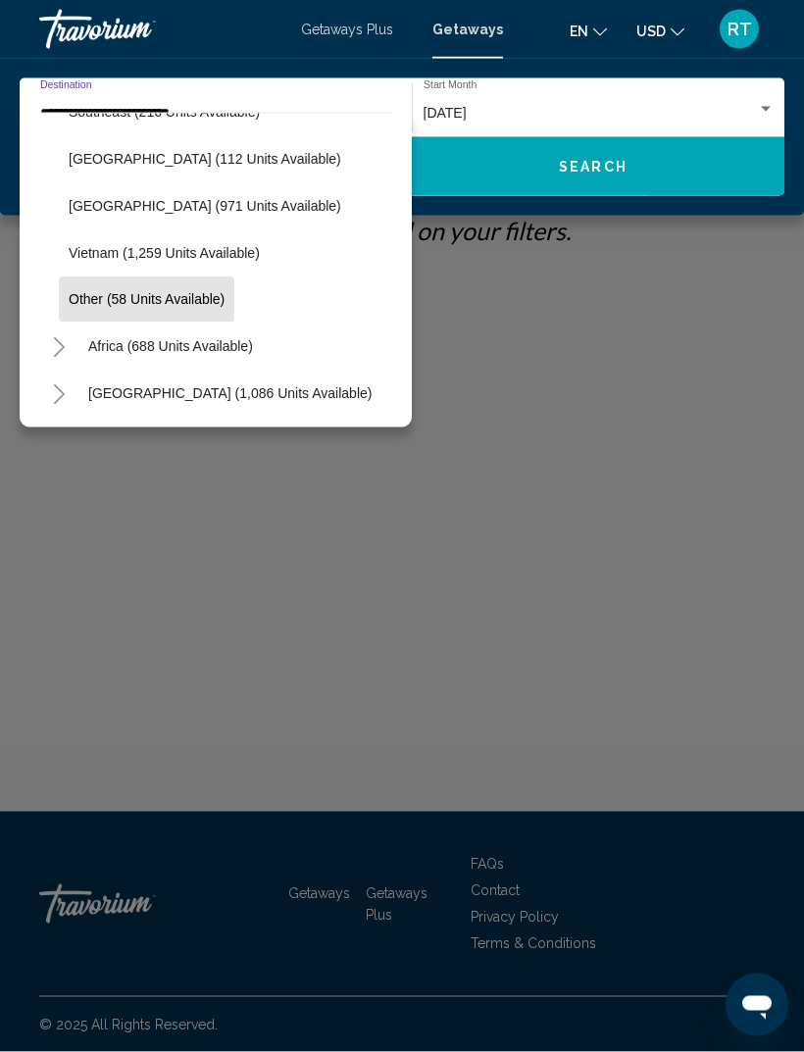
scroll to position [63, 0]
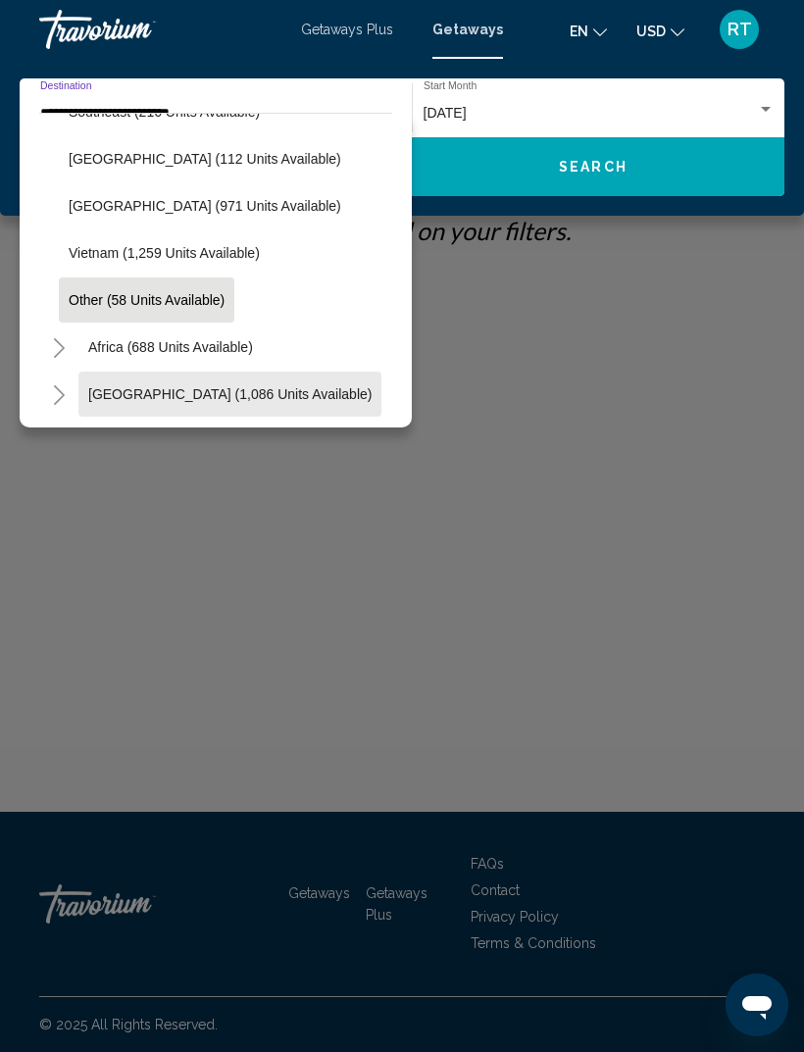
click at [283, 391] on span "Middle East (1,086 units available)" at bounding box center [229, 394] width 283 height 16
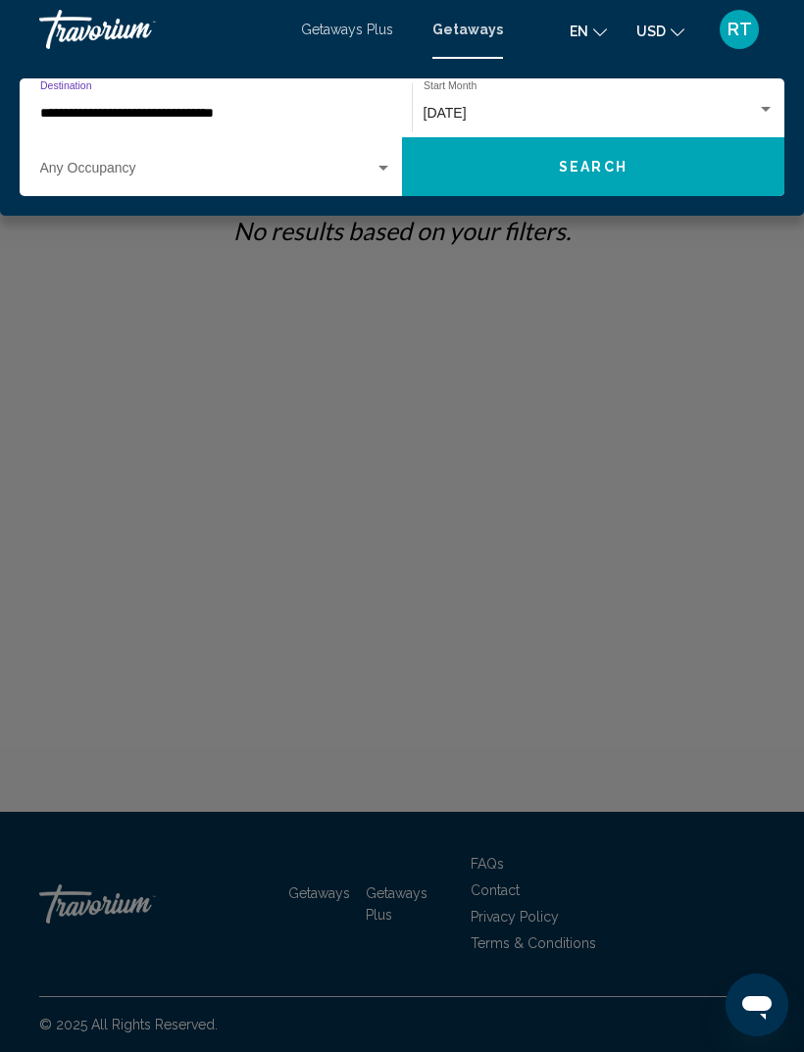
click at [501, 149] on button "Search" at bounding box center [593, 166] width 382 height 59
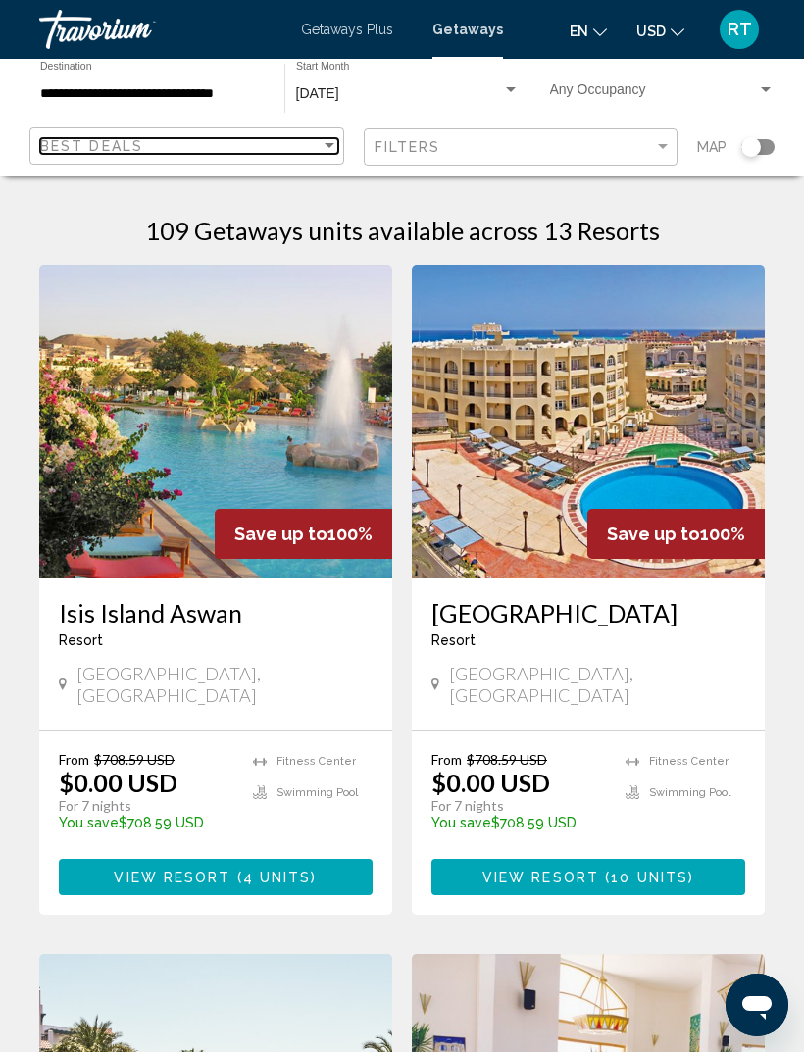
click at [66, 154] on span "Best Deals" at bounding box center [91, 146] width 103 height 16
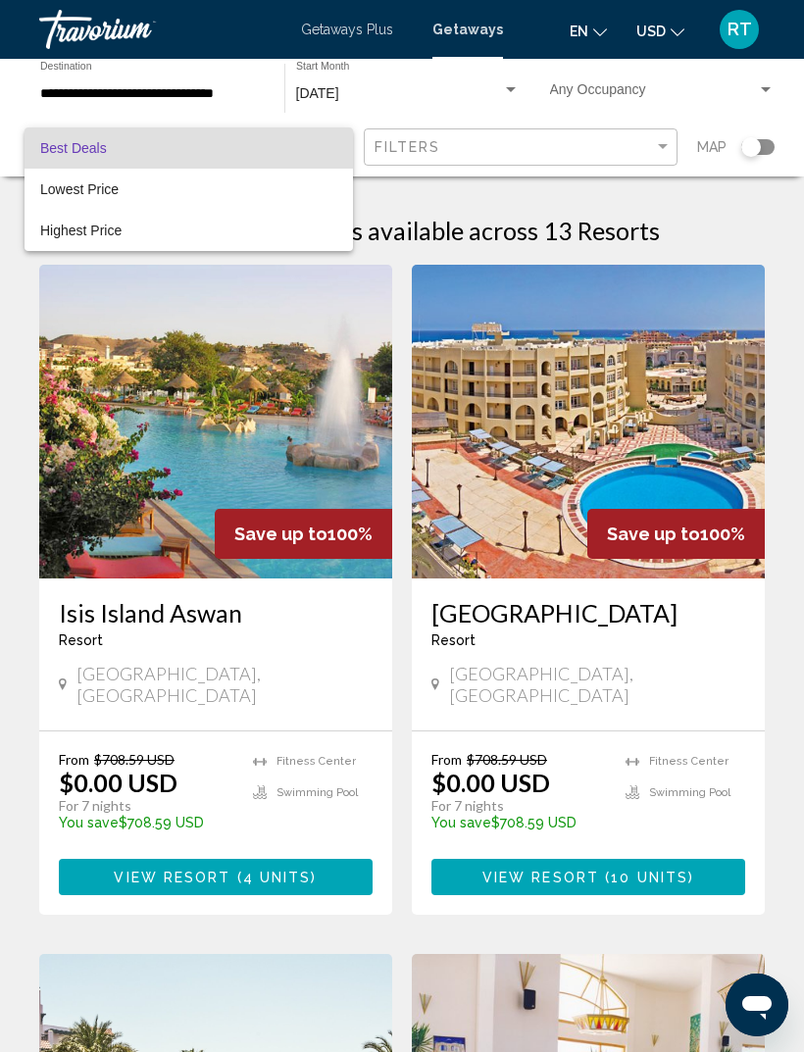
click at [67, 156] on span "Best Deals" at bounding box center [188, 147] width 297 height 41
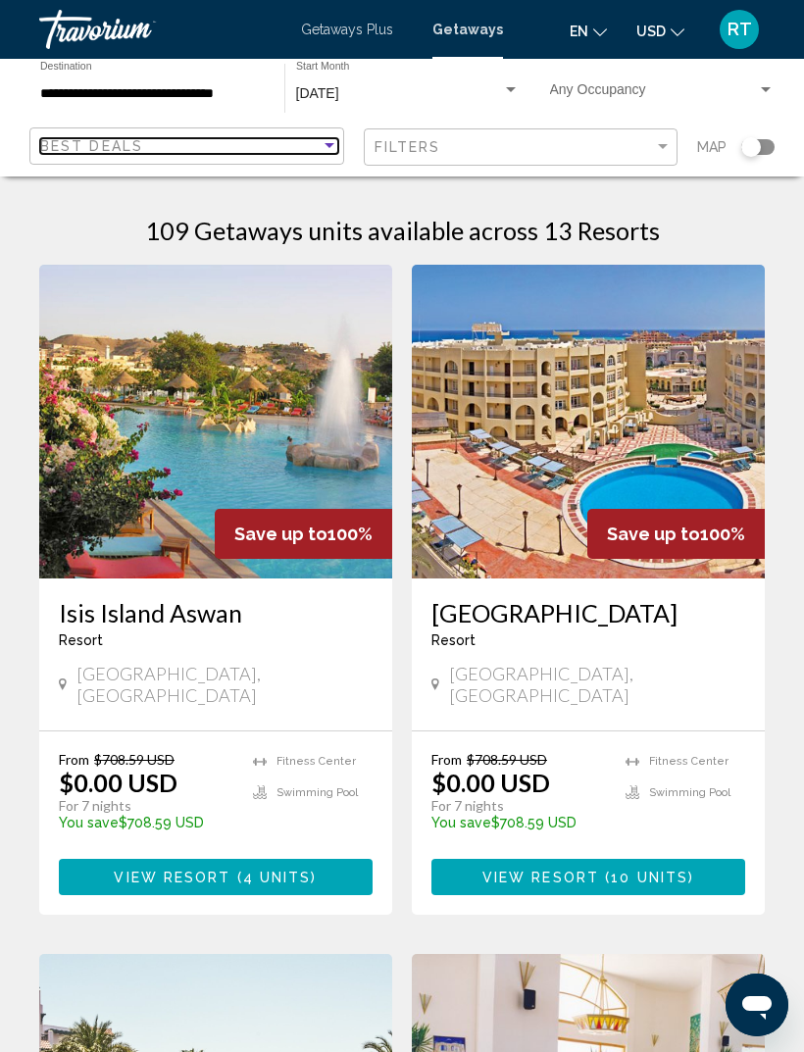
click at [77, 143] on span "Best Deals" at bounding box center [91, 146] width 103 height 16
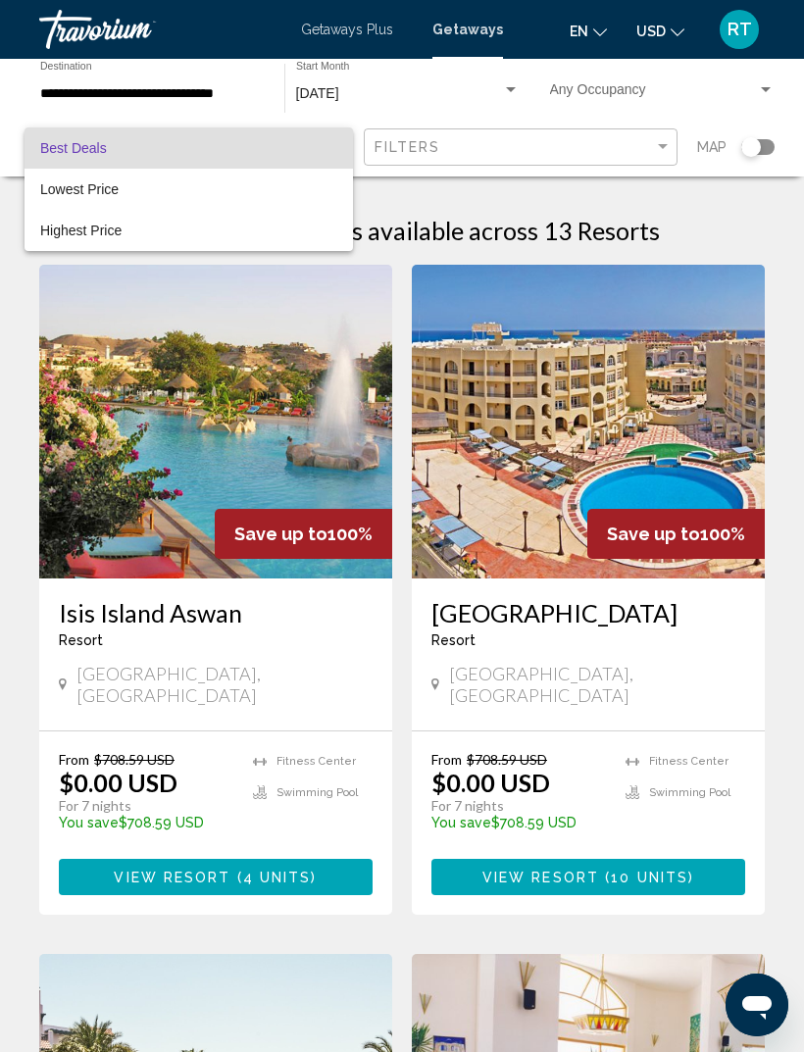
click at [72, 153] on span "Best Deals" at bounding box center [73, 148] width 67 height 16
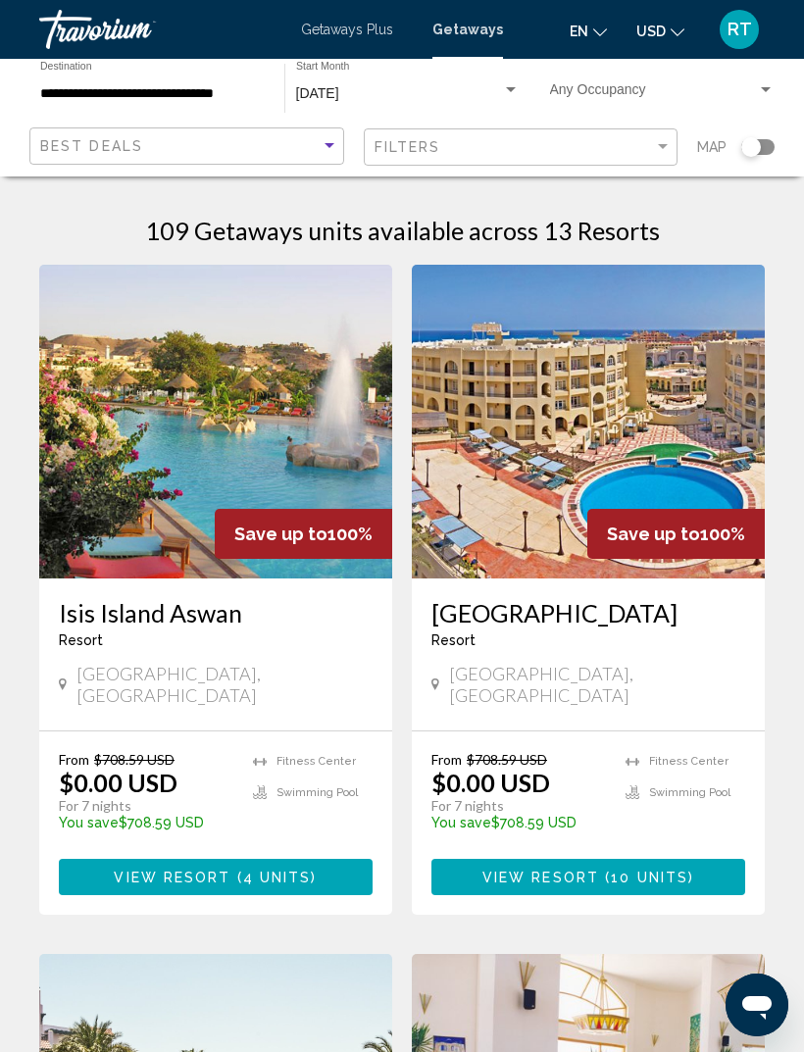
click at [232, 94] on input "**********" at bounding box center [152, 94] width 224 height 16
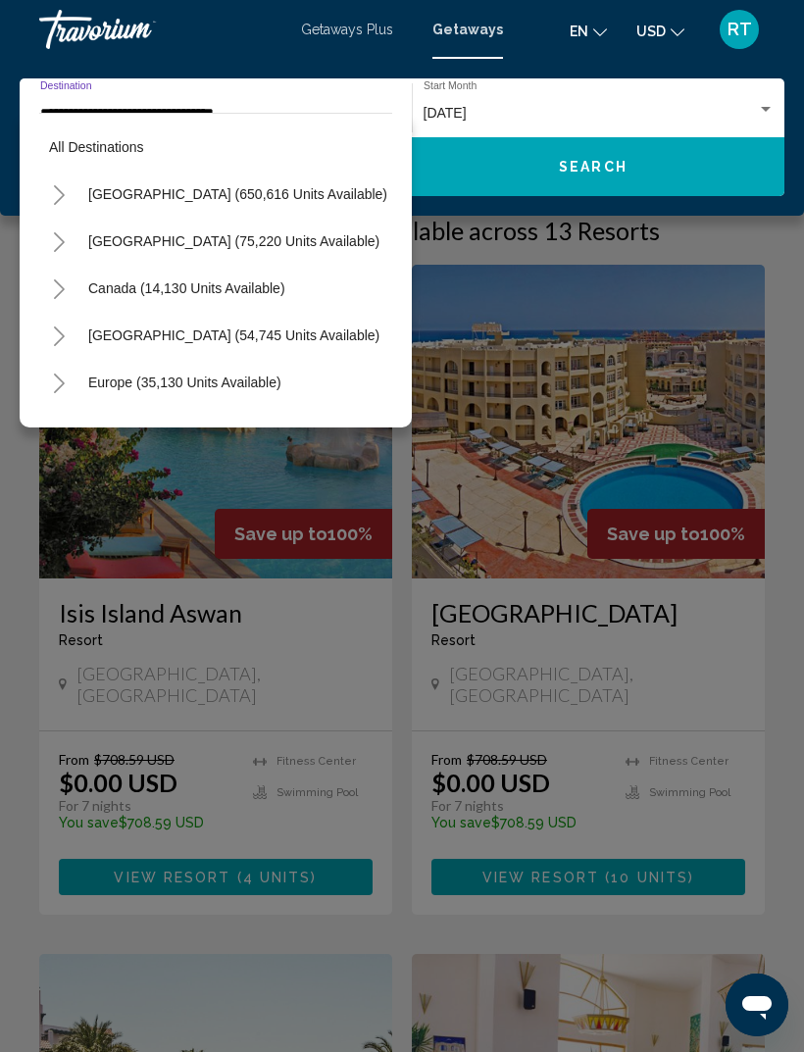
click at [67, 195] on button "Toggle United States (650,616 units available)" at bounding box center [58, 193] width 39 height 39
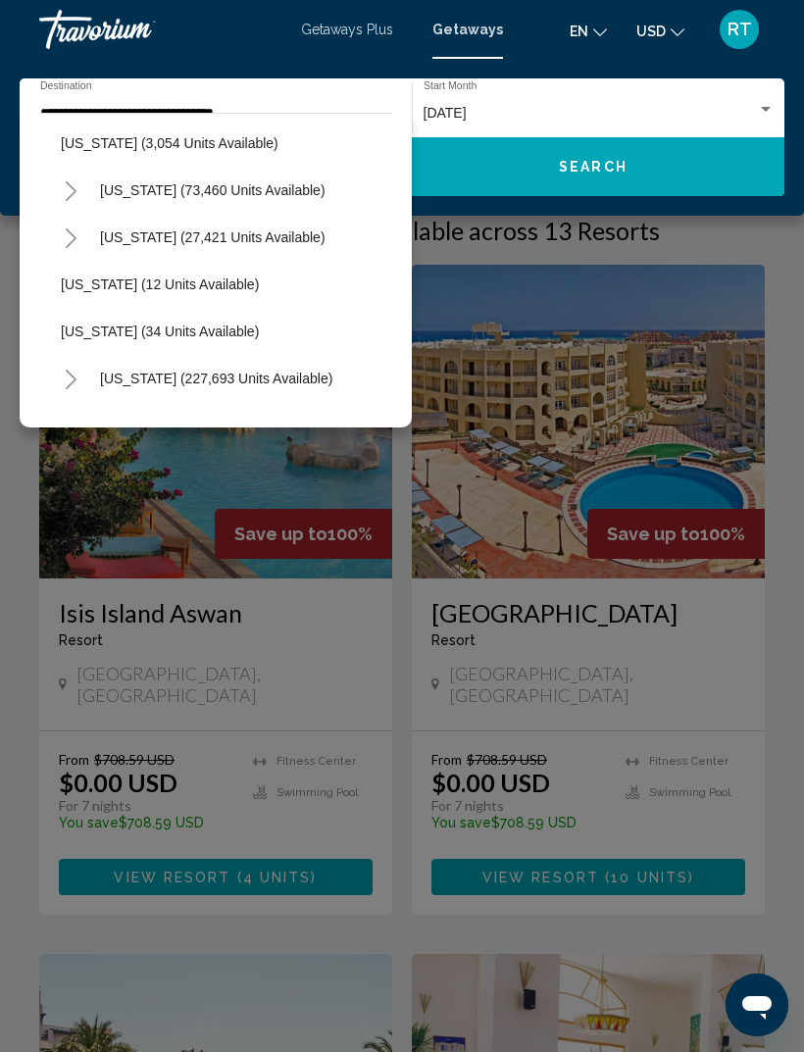
click at [67, 187] on icon "Toggle California (73,460 units available)" at bounding box center [71, 191] width 15 height 20
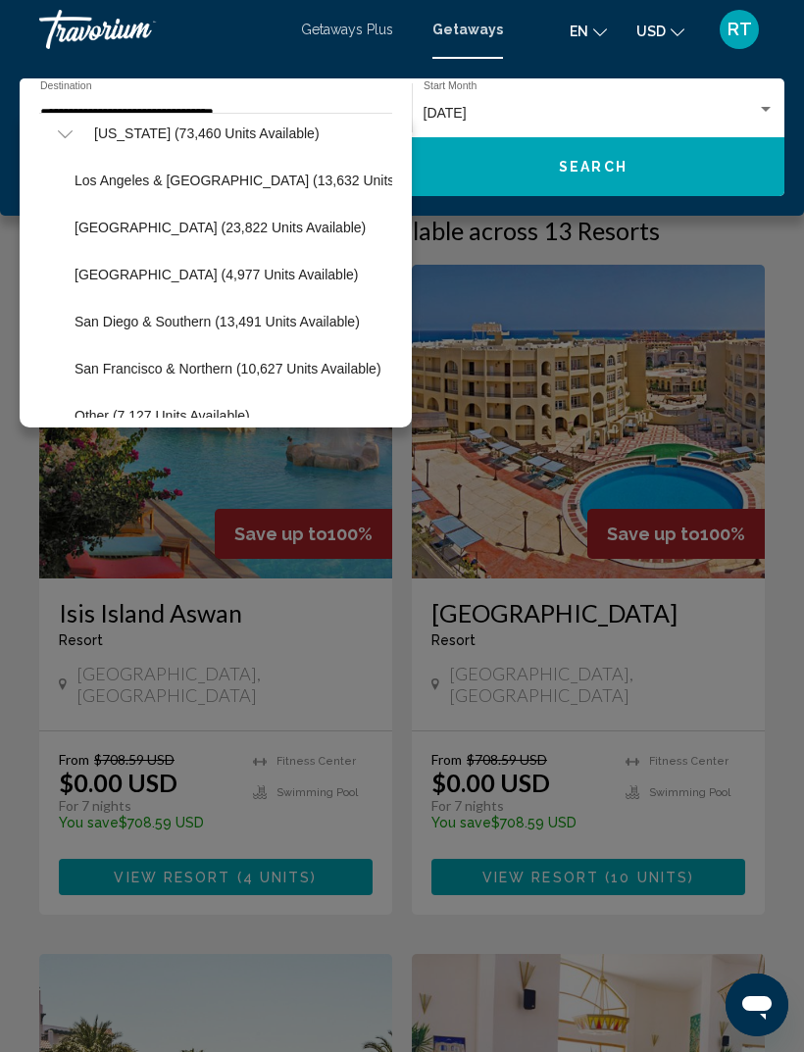
click at [89, 229] on span "Lake Tahoe (23,822 units available)" at bounding box center [219, 228] width 291 height 16
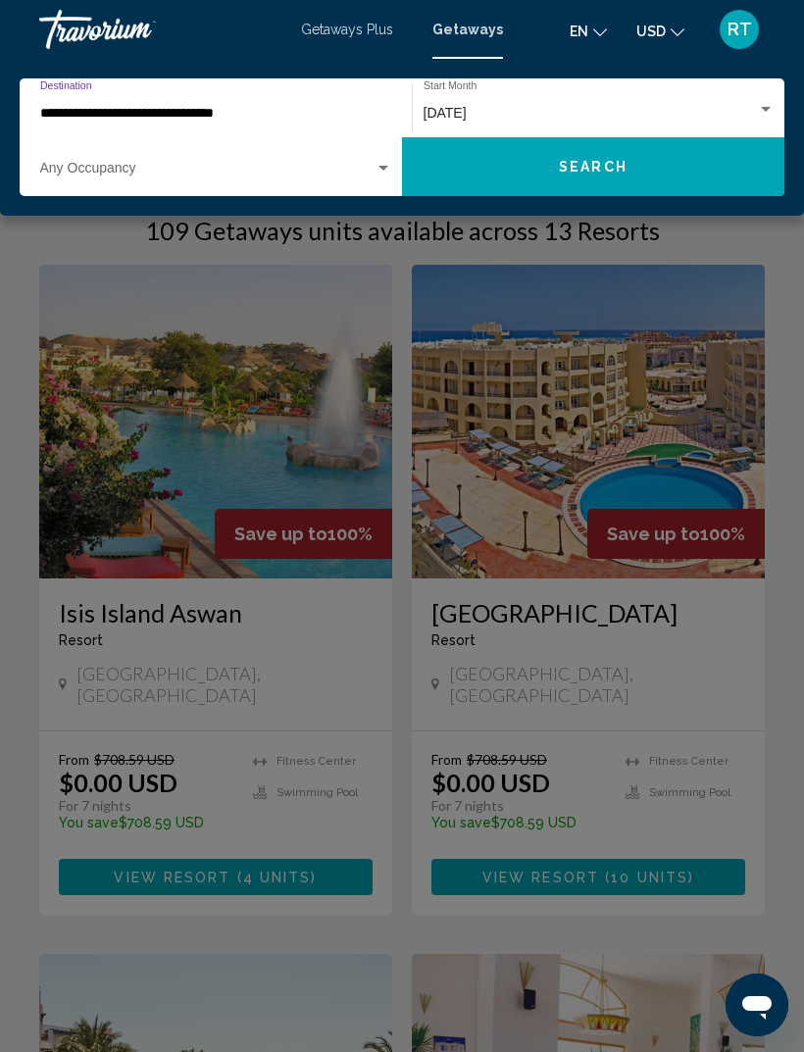
click at [681, 106] on div "March 2026" at bounding box center [598, 114] width 351 height 16
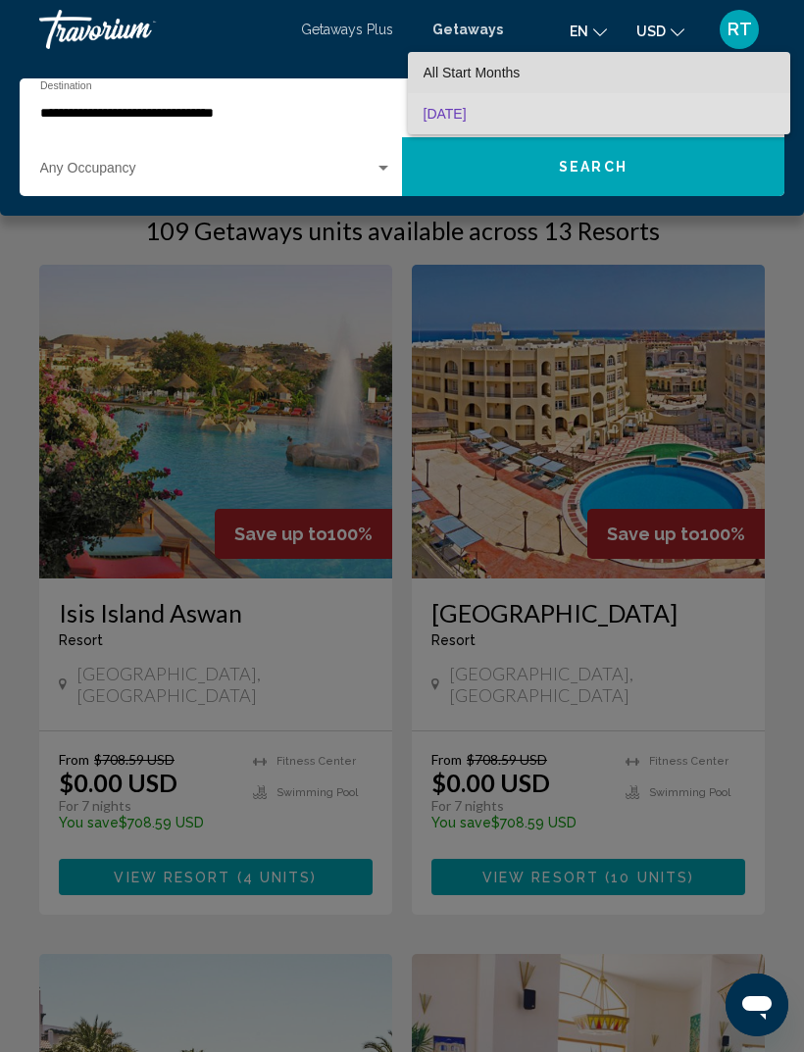
click at [693, 91] on span "All Start Months" at bounding box center [598, 72] width 351 height 41
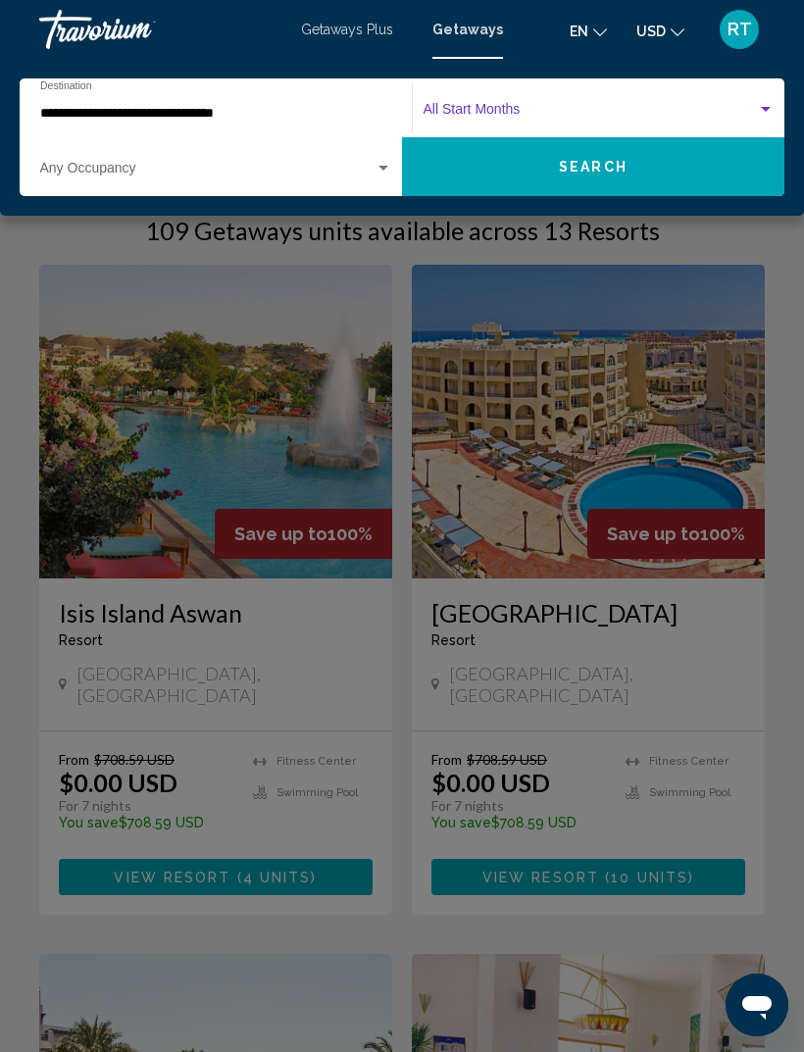
click at [685, 120] on span "Search widget" at bounding box center [589, 114] width 333 height 16
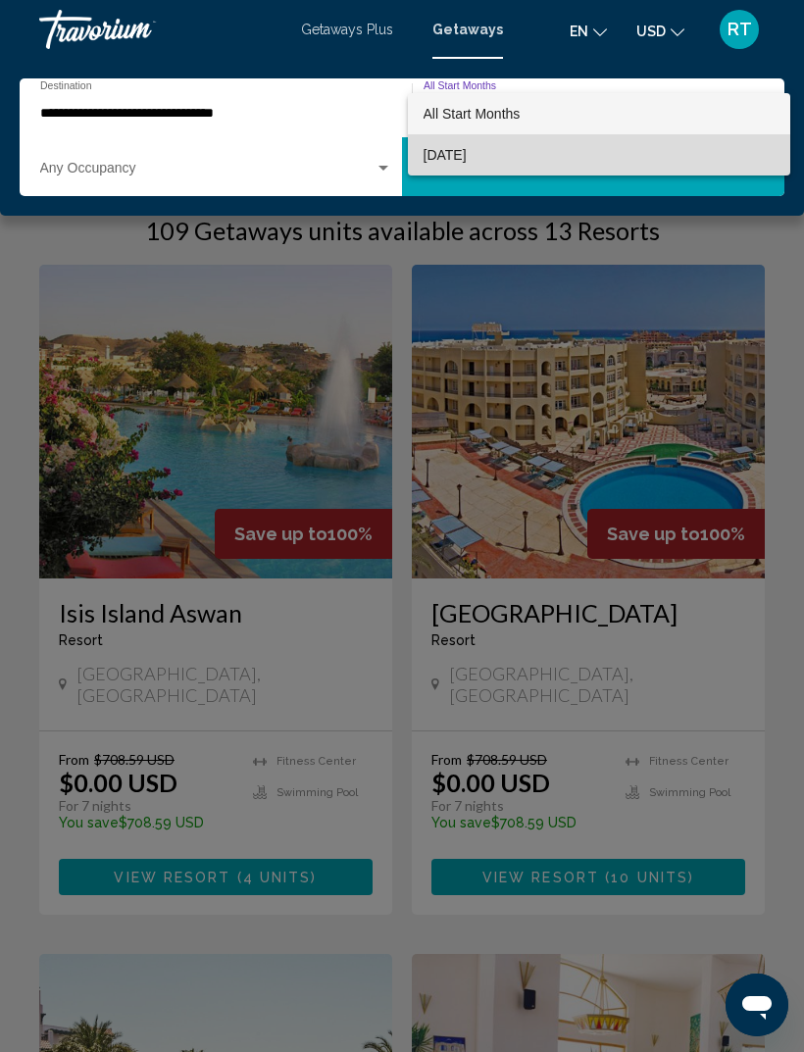
click at [680, 168] on span "March 2026" at bounding box center [598, 154] width 351 height 41
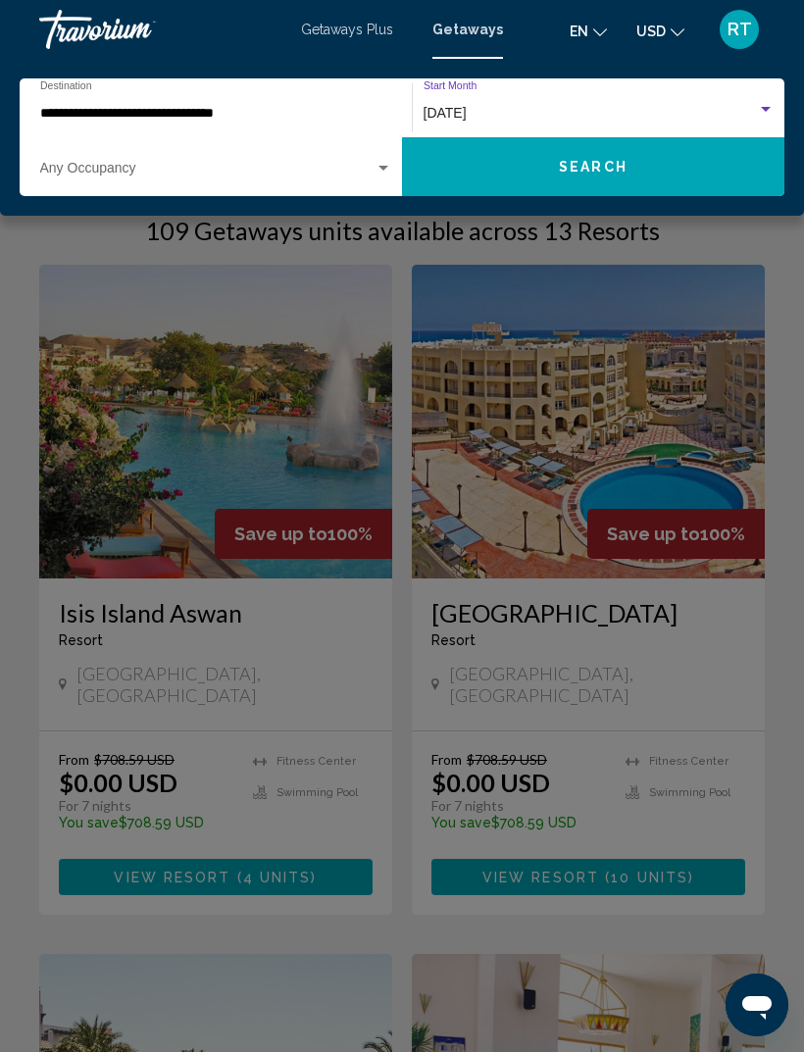
click at [678, 119] on div "March 2026" at bounding box center [589, 114] width 333 height 16
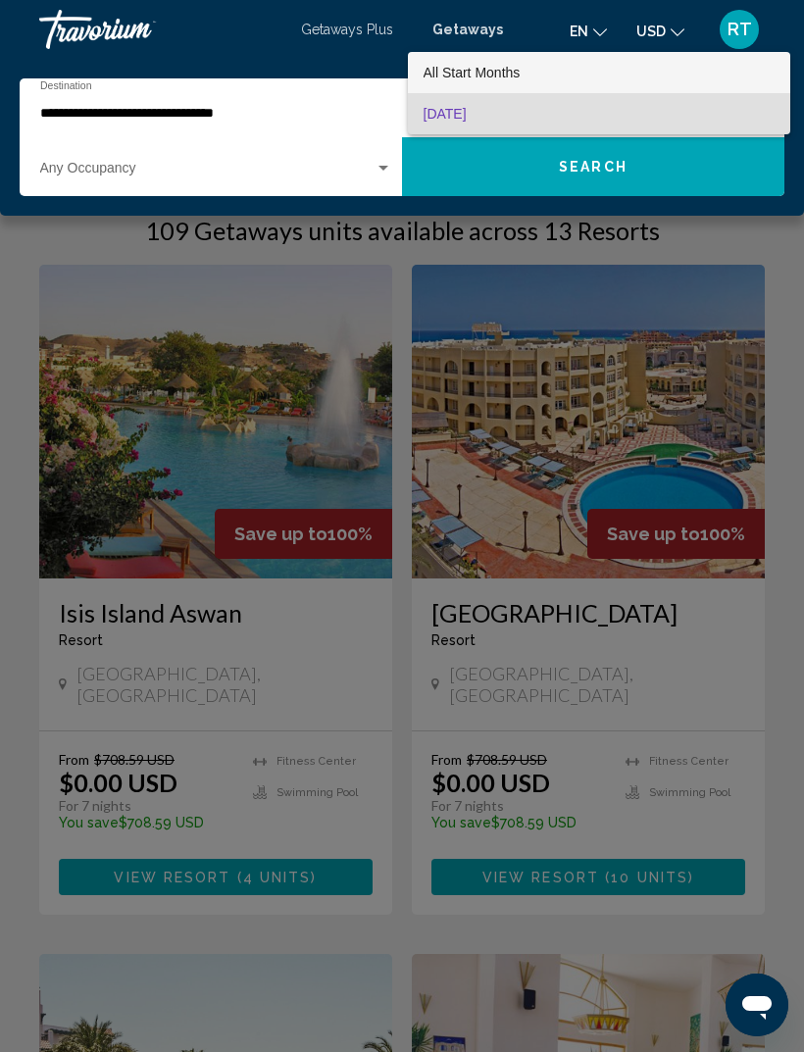
click at [674, 81] on span "All Start Months" at bounding box center [598, 72] width 351 height 41
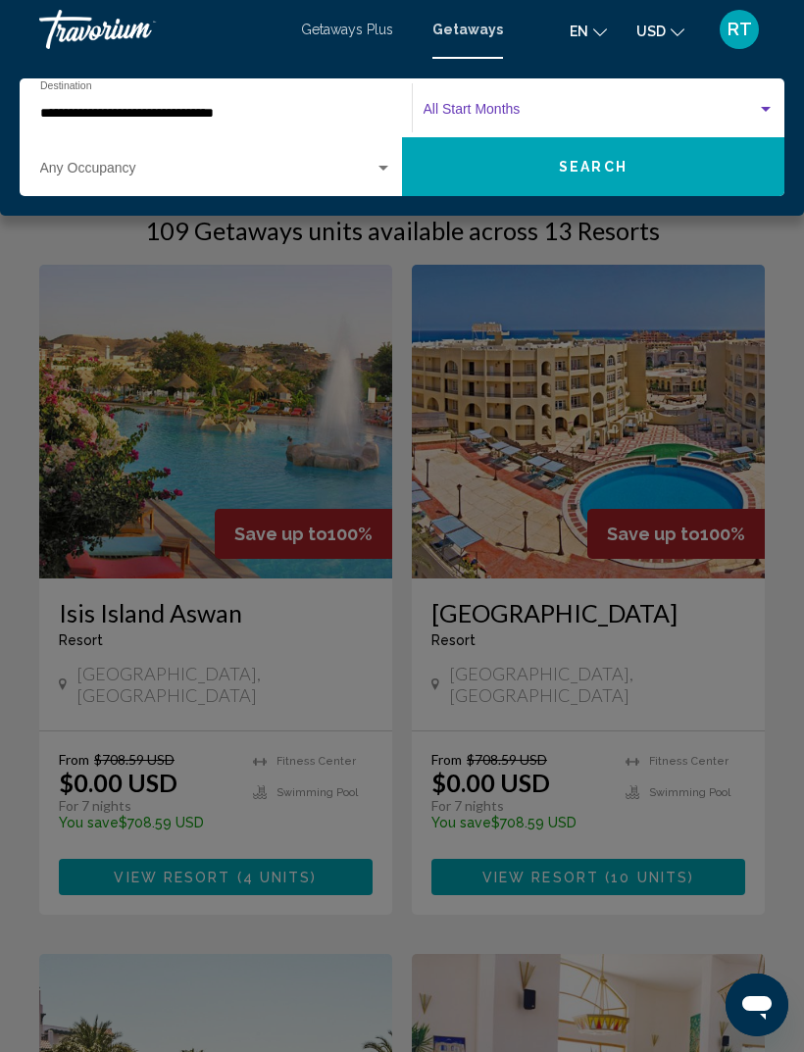
click at [672, 173] on button "Search" at bounding box center [593, 166] width 382 height 59
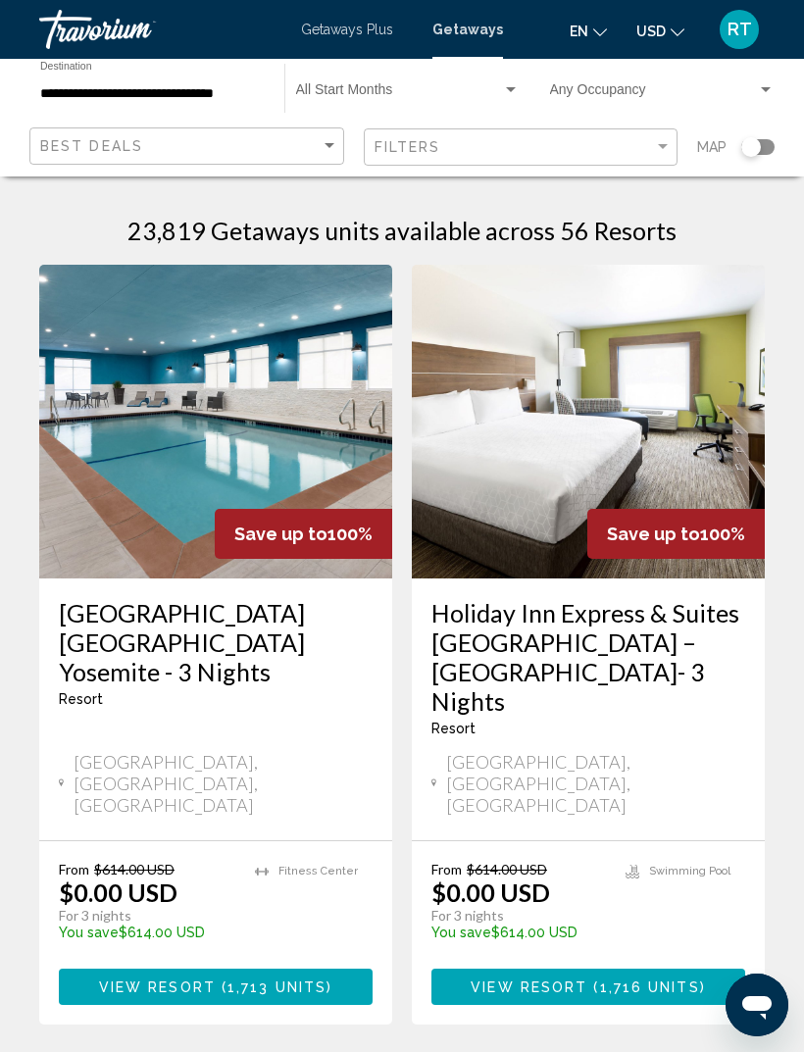
click at [488, 79] on div "Start Month All Start Months" at bounding box center [407, 89] width 223 height 54
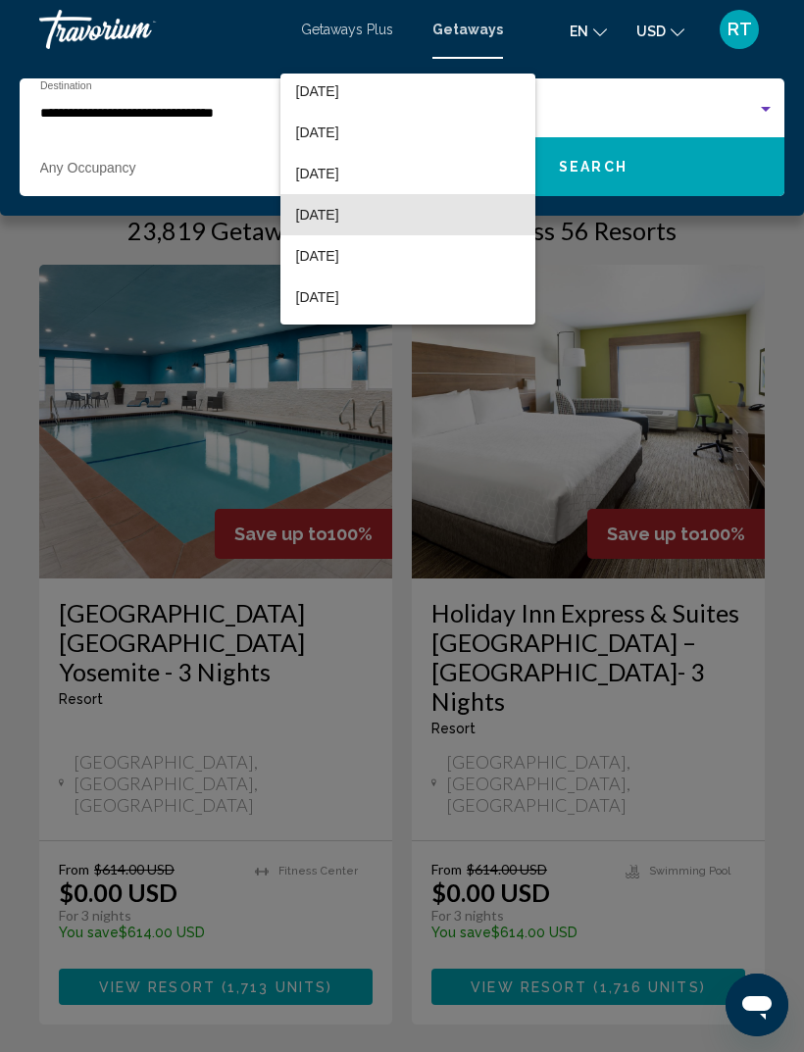
scroll to position [39, 0]
click at [492, 211] on span "November 2025" at bounding box center [407, 219] width 223 height 41
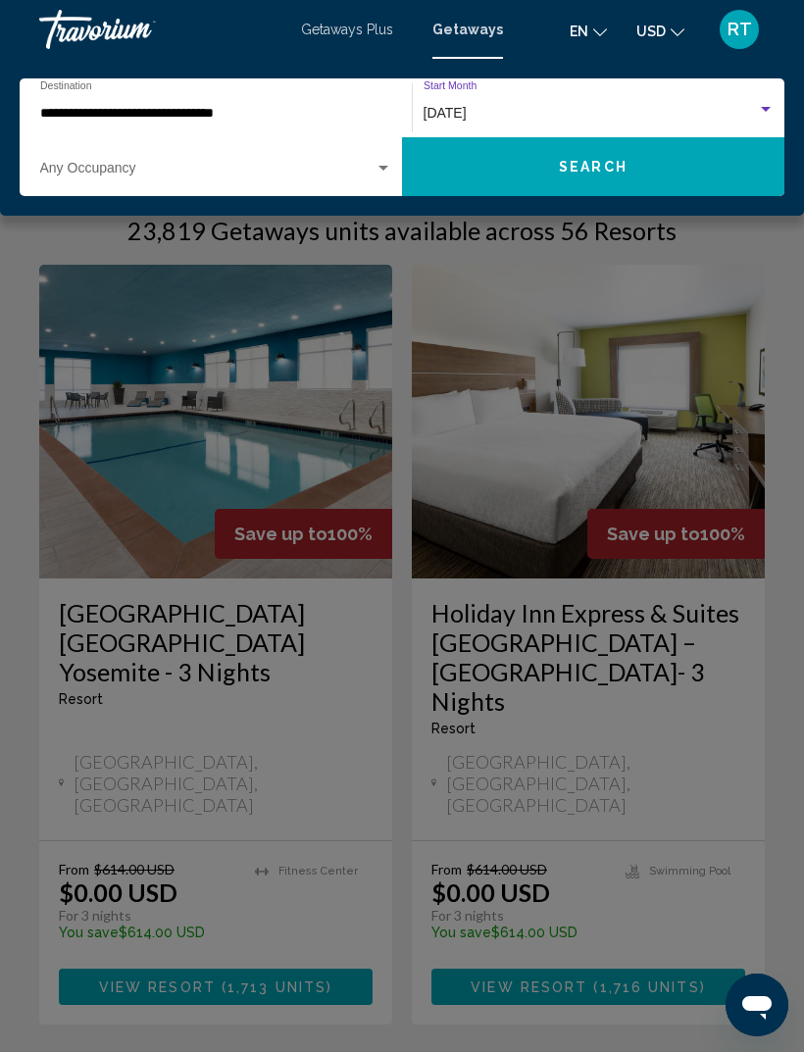
click at [597, 163] on span "Search" at bounding box center [593, 168] width 69 height 16
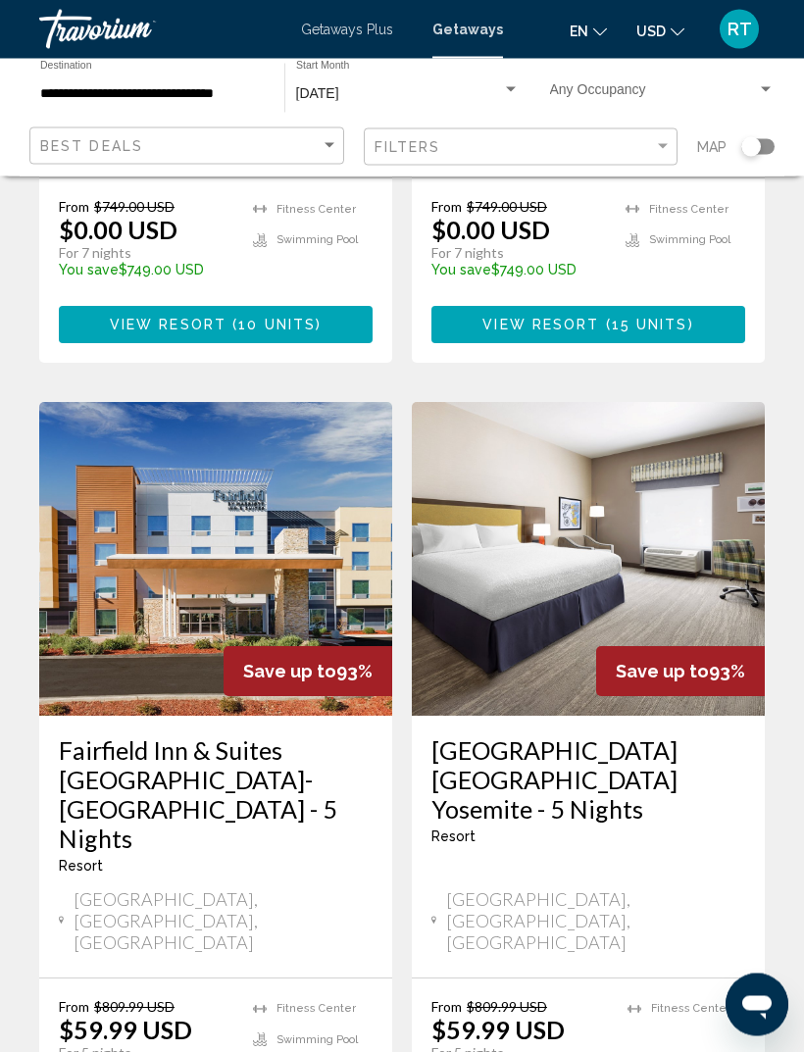
scroll to position [3697, 0]
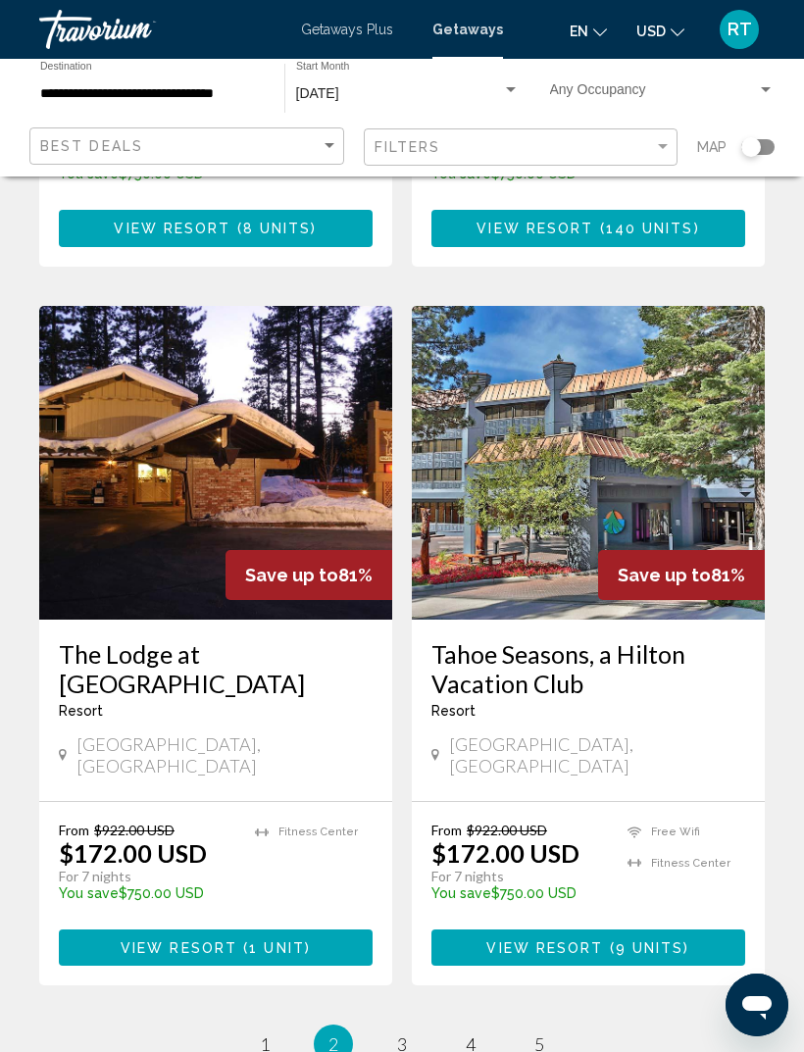
scroll to position [3667, 0]
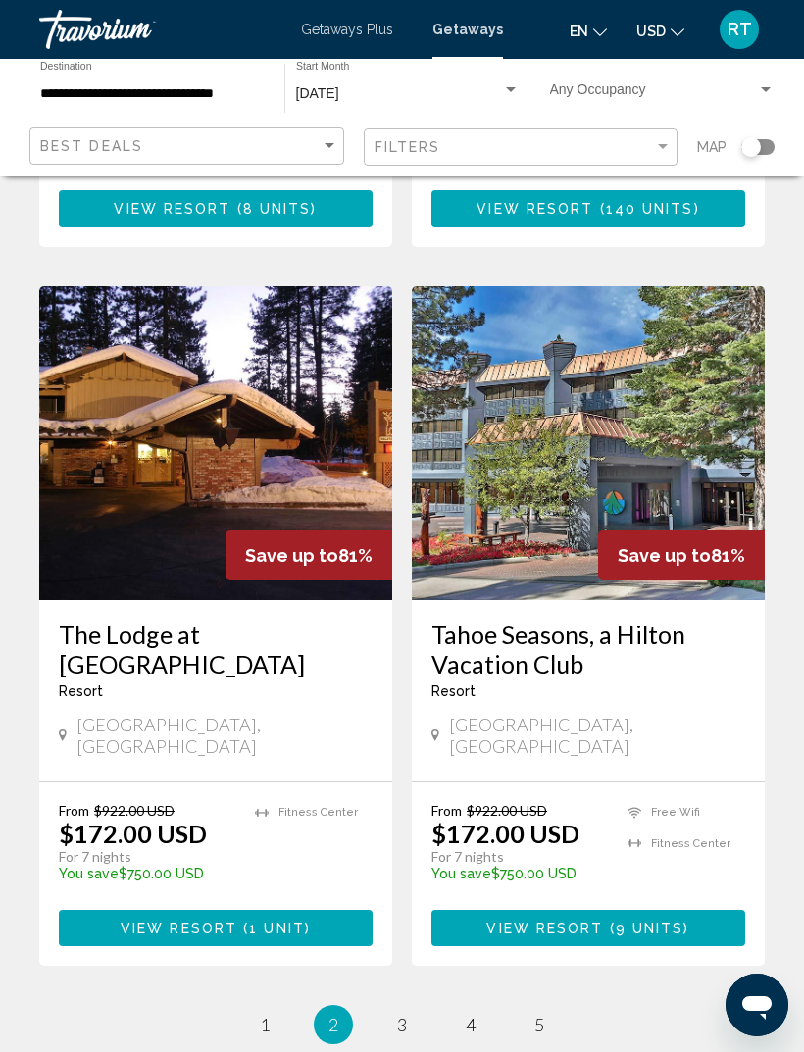
click at [82, 99] on input "**********" at bounding box center [152, 94] width 224 height 16
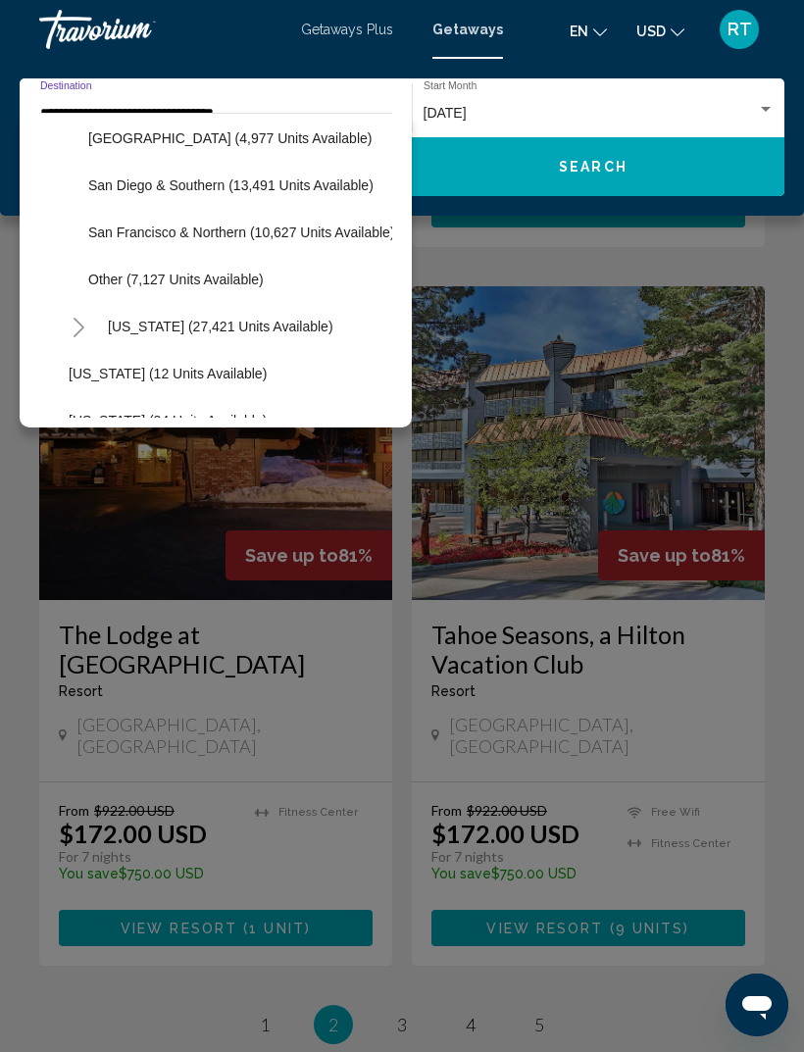
scroll to position [337, 0]
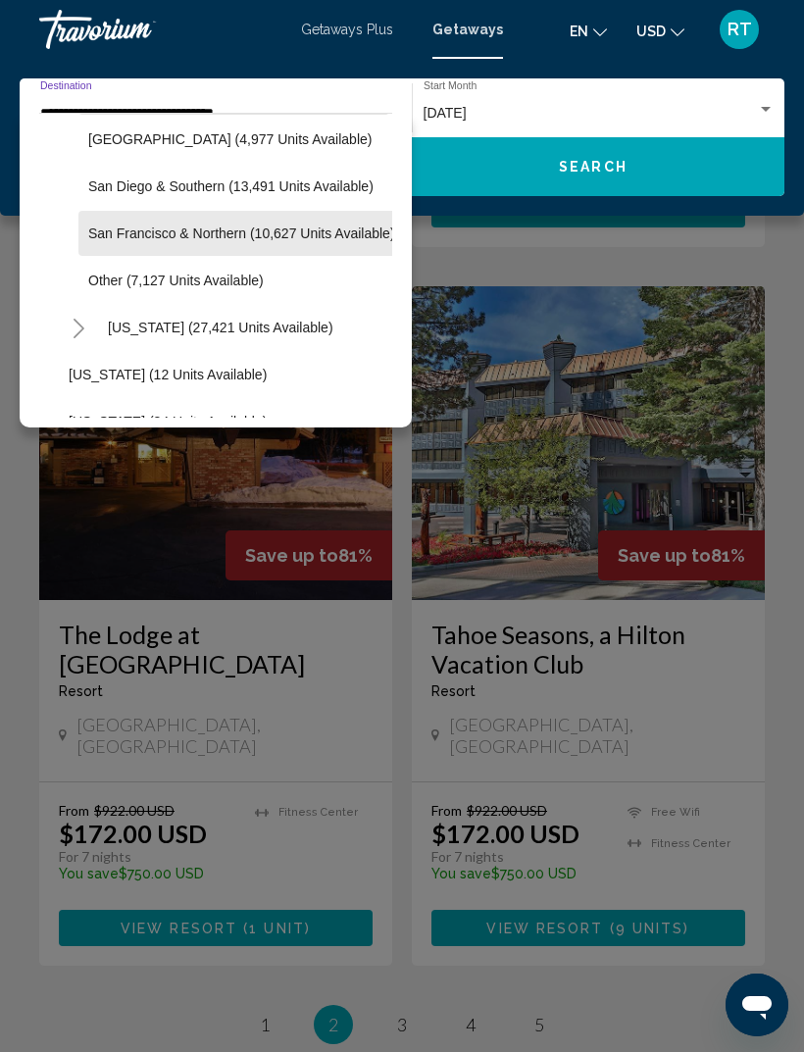
click at [104, 242] on button "San Francisco & Northern (10,627 units available)" at bounding box center [241, 233] width 326 height 45
type input "**********"
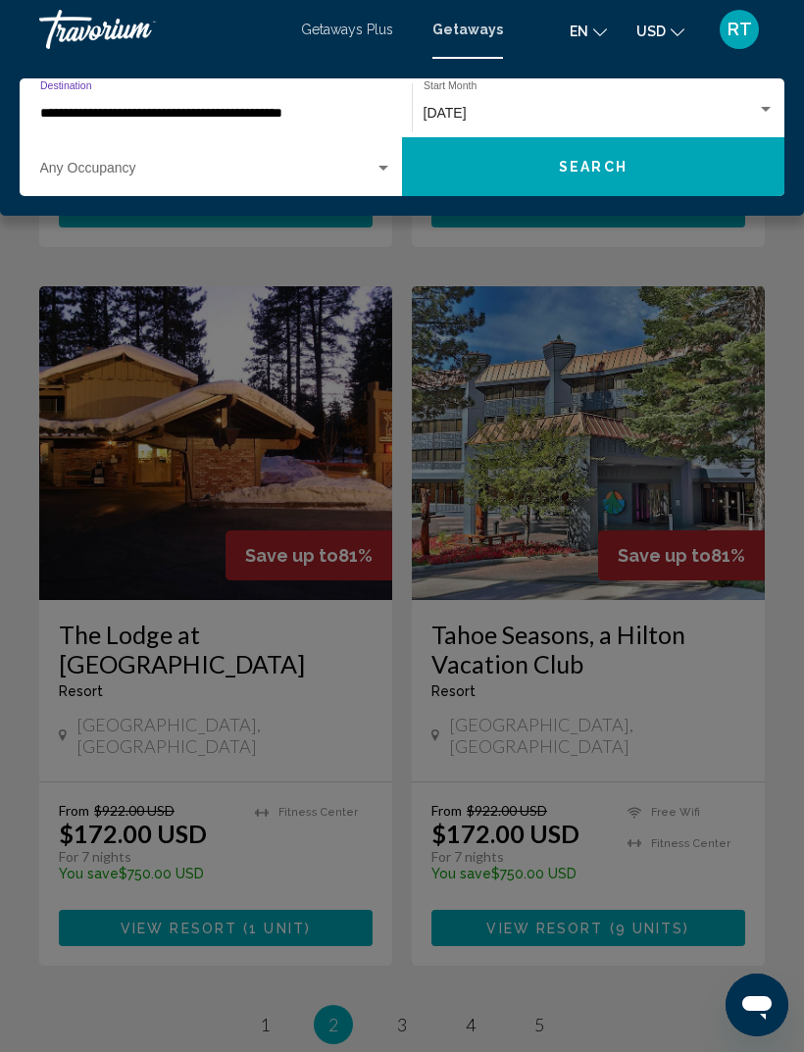
click at [640, 177] on button "Search" at bounding box center [593, 166] width 382 height 59
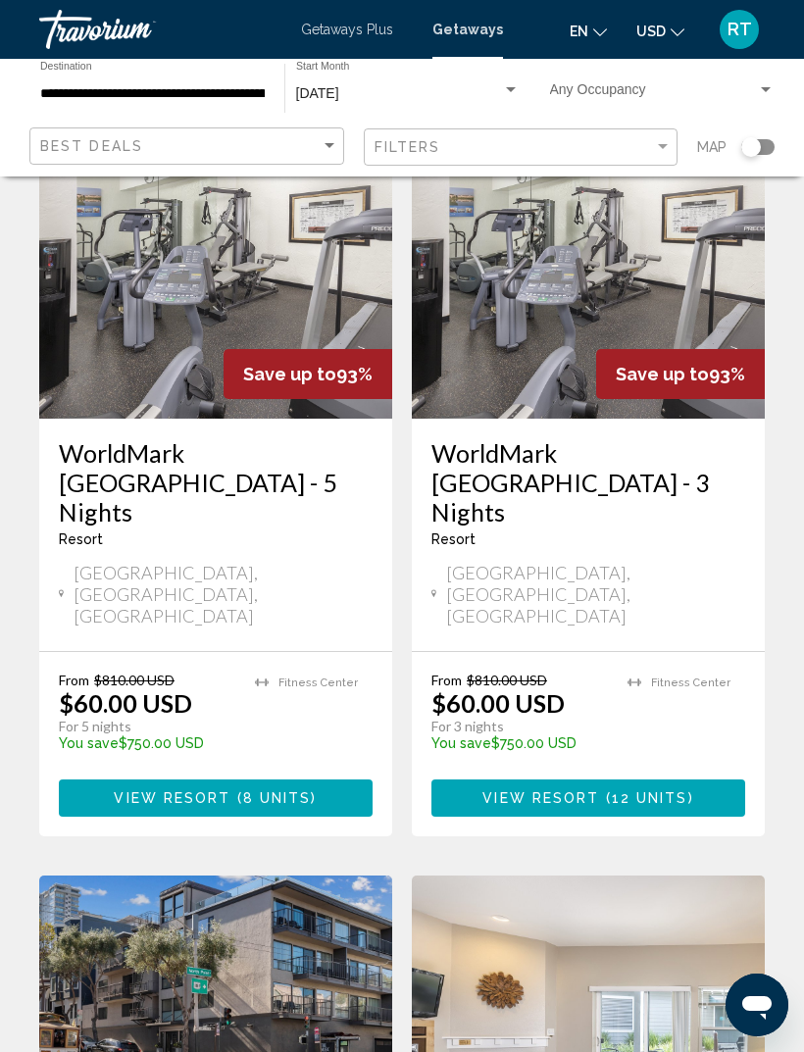
scroll to position [3251, 0]
